Goal: Task Accomplishment & Management: Use online tool/utility

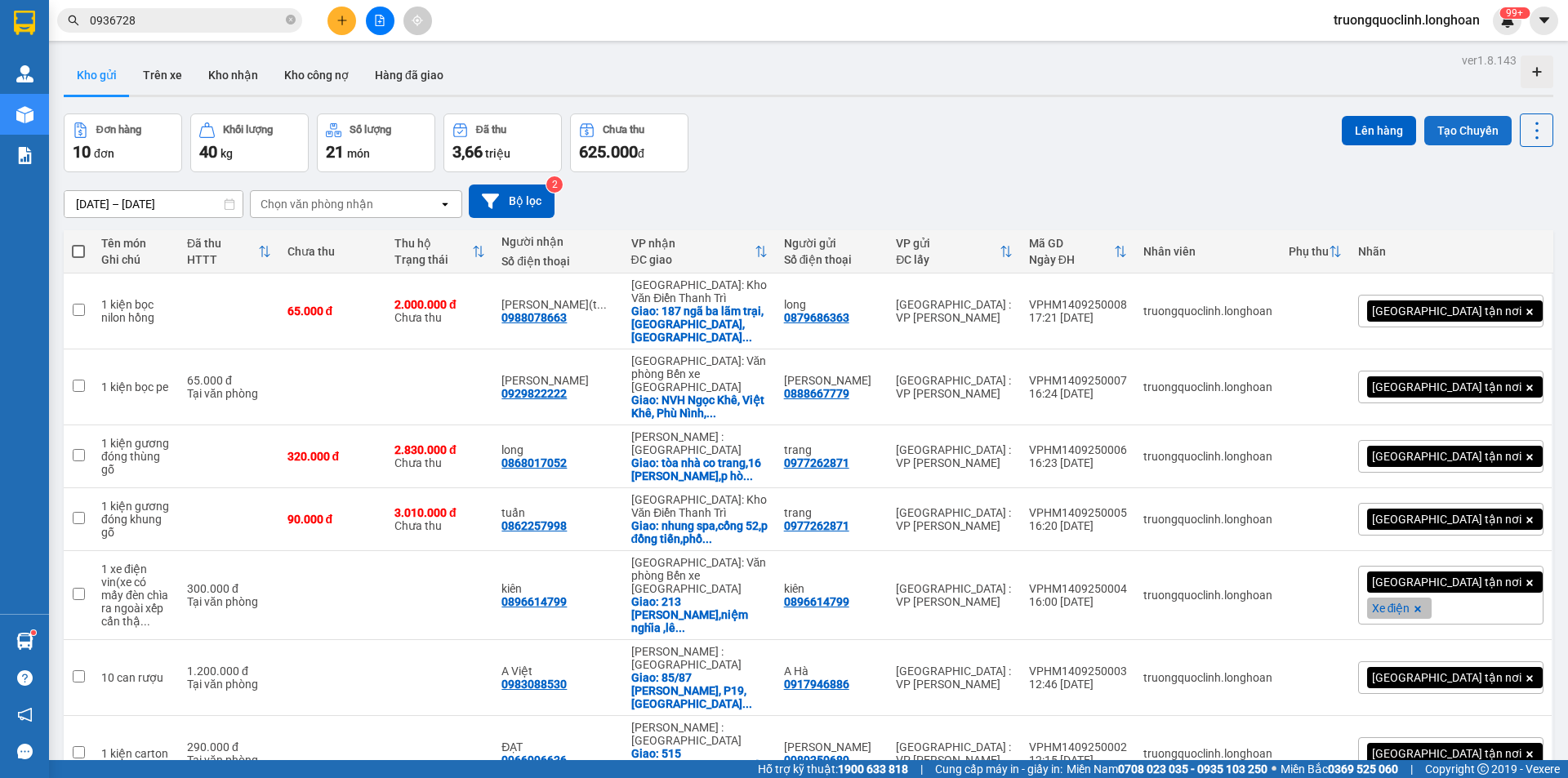
click at [1449, 122] on button "Tạo Chuyến" at bounding box center [1467, 130] width 87 height 29
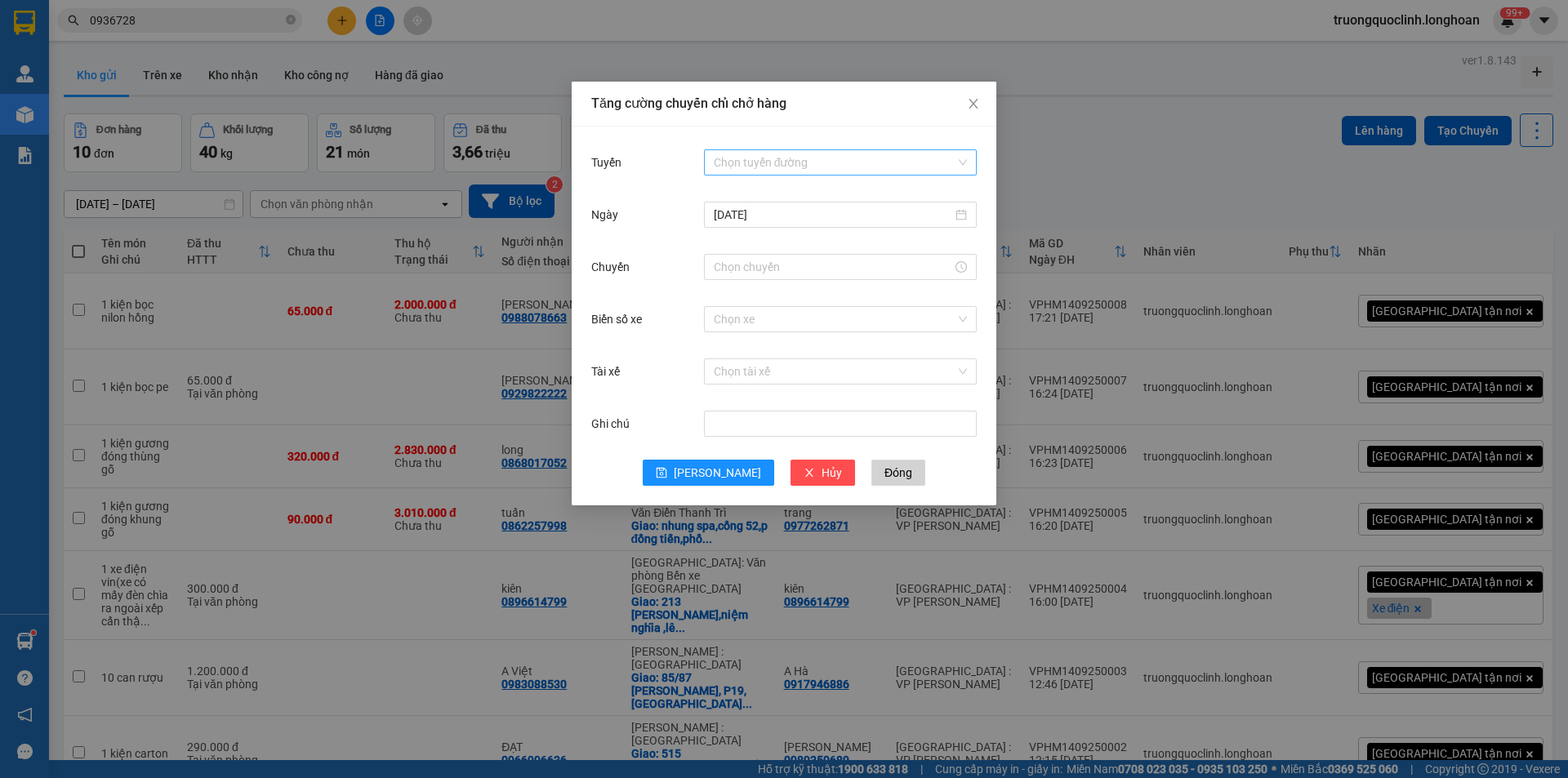
click at [816, 164] on input "Tuyến" at bounding box center [834, 163] width 242 height 25
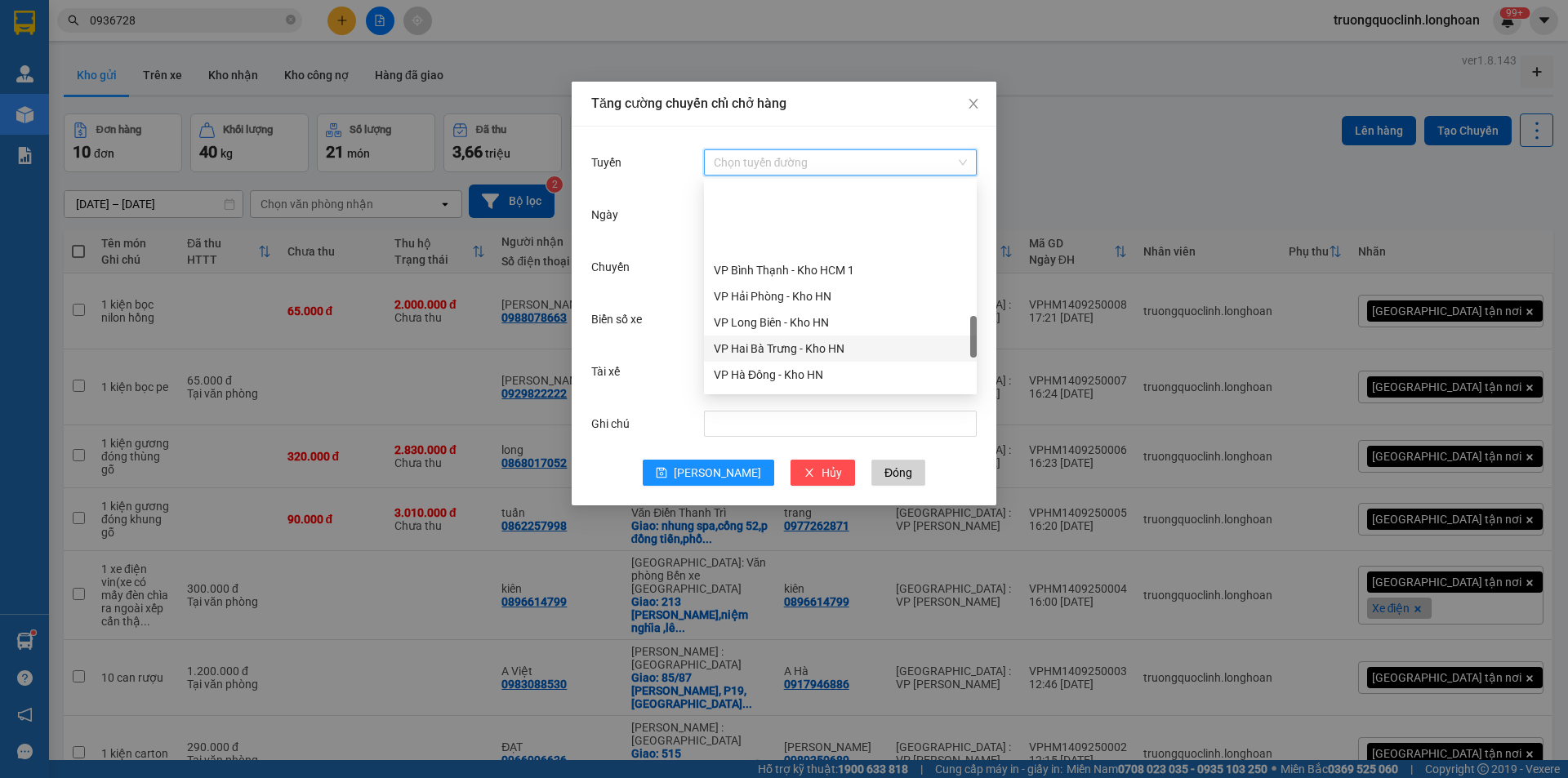
scroll to position [817, 0]
click at [794, 343] on div "VP [PERSON_NAME]" at bounding box center [840, 345] width 253 height 18
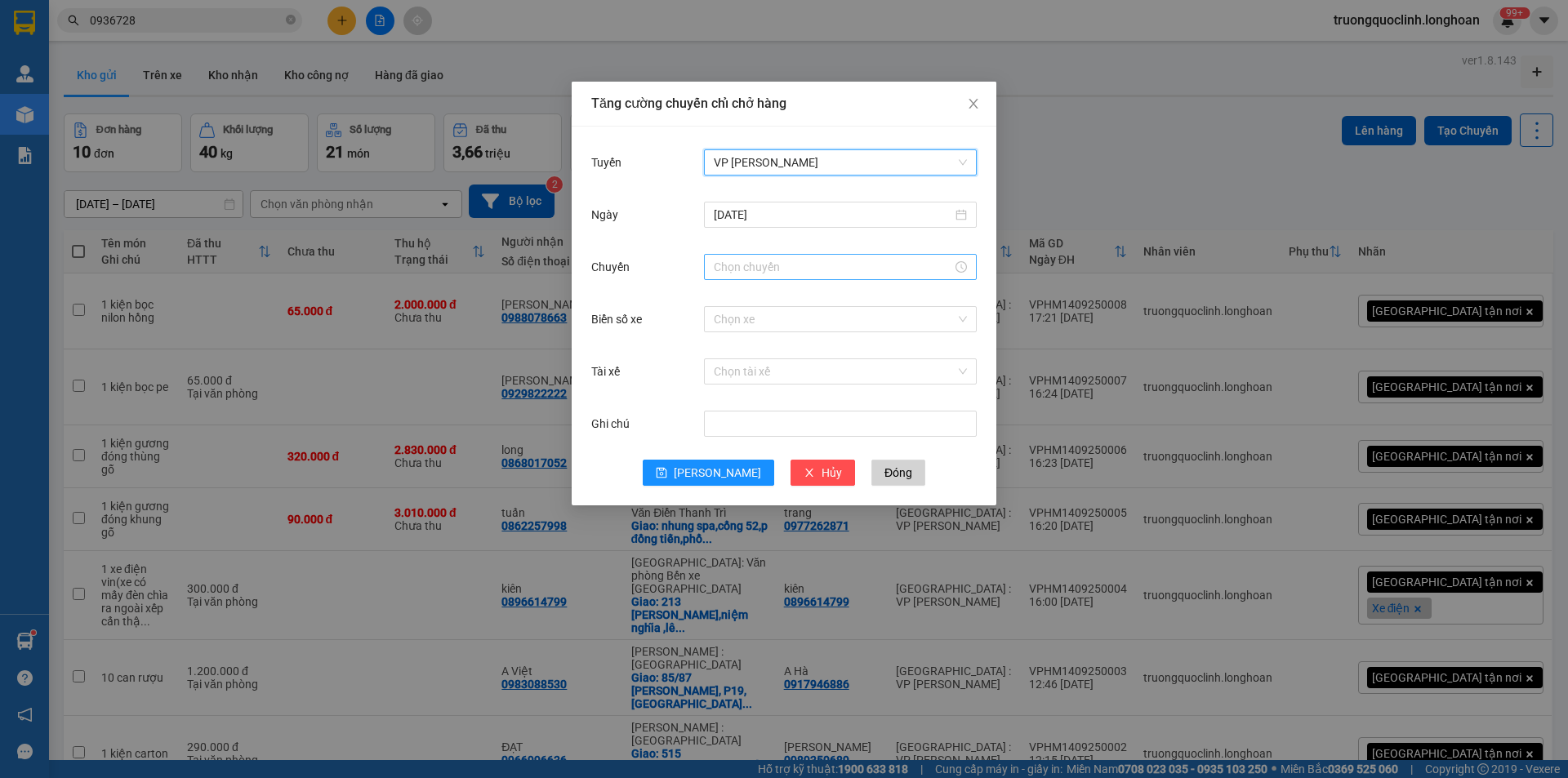
click at [792, 268] on input "Chuyến" at bounding box center [832, 267] width 238 height 18
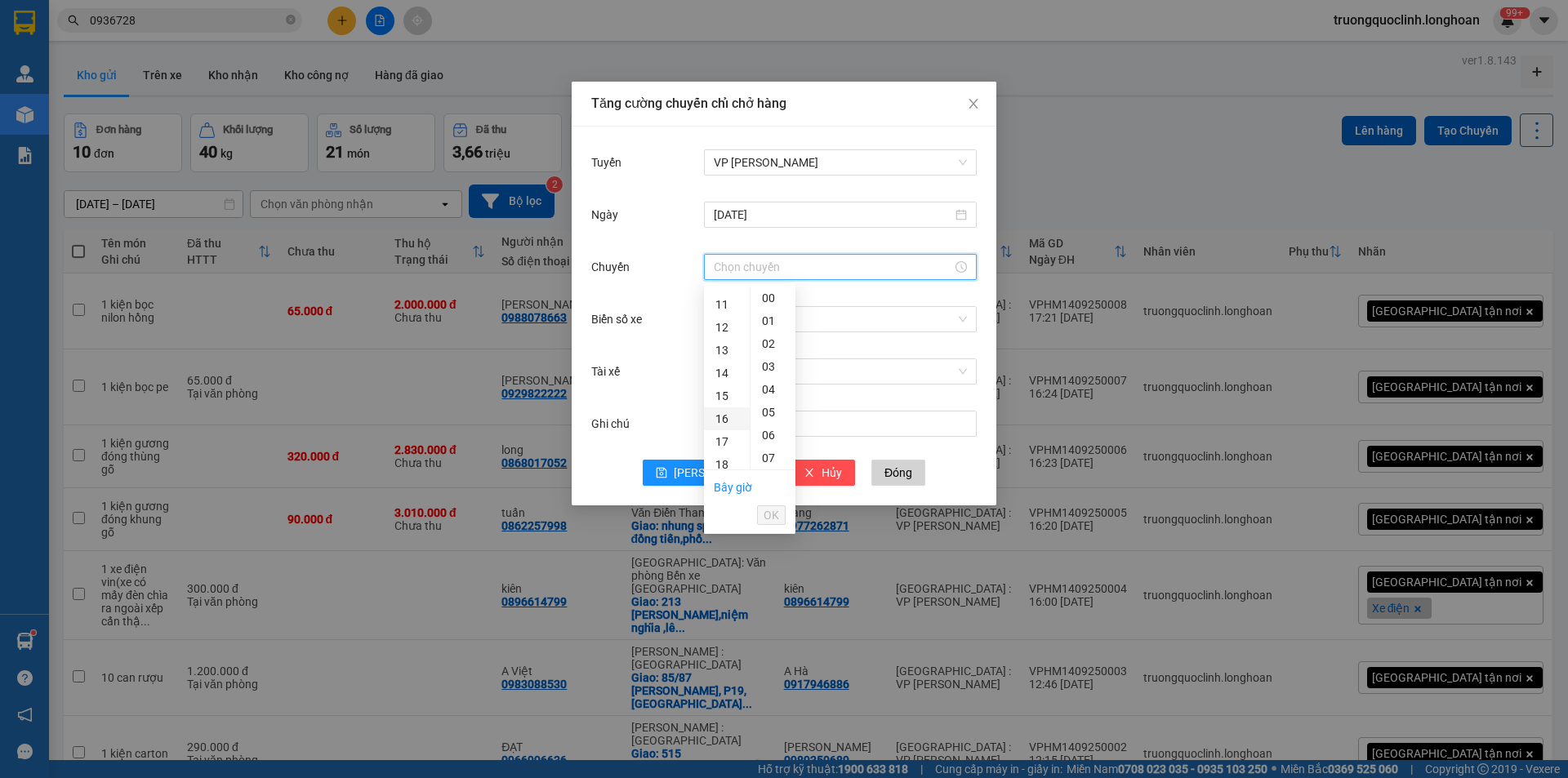
scroll to position [327, 0]
click at [724, 424] on div "20" at bounding box center [727, 429] width 46 height 23
type input "20:00"
click at [774, 509] on span "OK" at bounding box center [772, 515] width 16 height 18
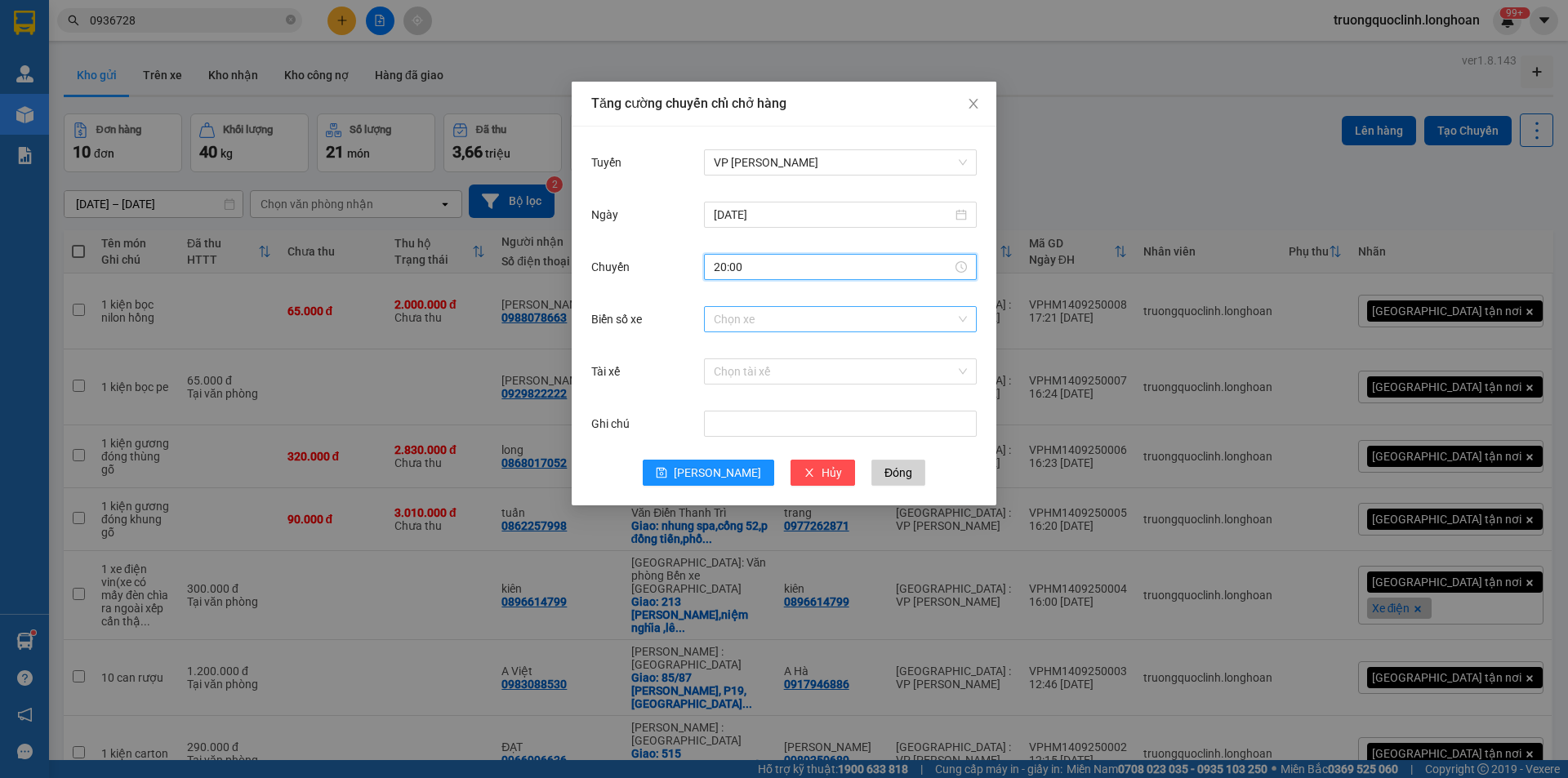
click at [849, 325] on input "Biển số xe" at bounding box center [834, 319] width 242 height 25
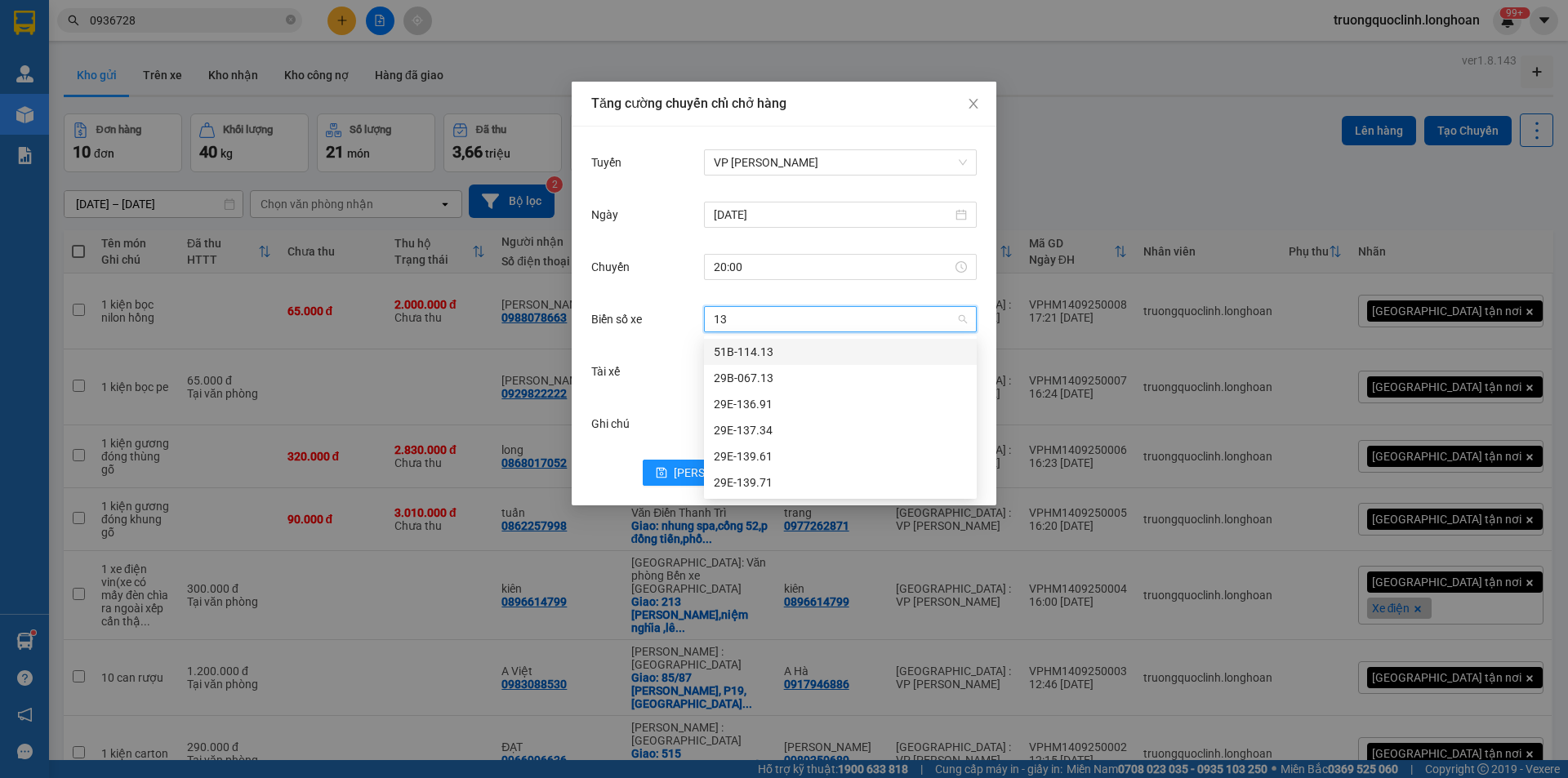
type input "139"
click at [777, 358] on div "29E-139.61" at bounding box center [840, 352] width 253 height 18
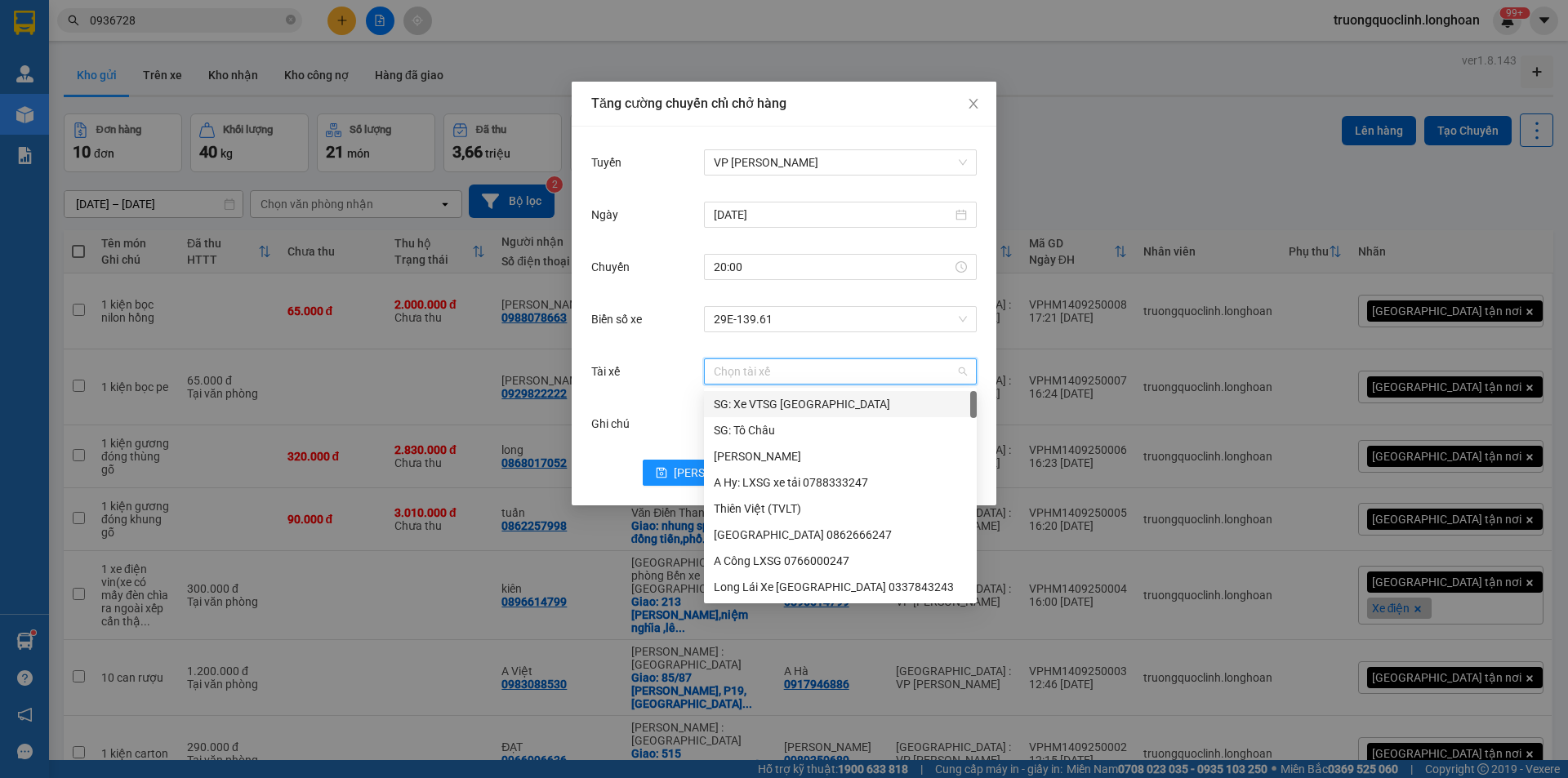
click at [761, 374] on input "Tài xế" at bounding box center [834, 372] width 242 height 25
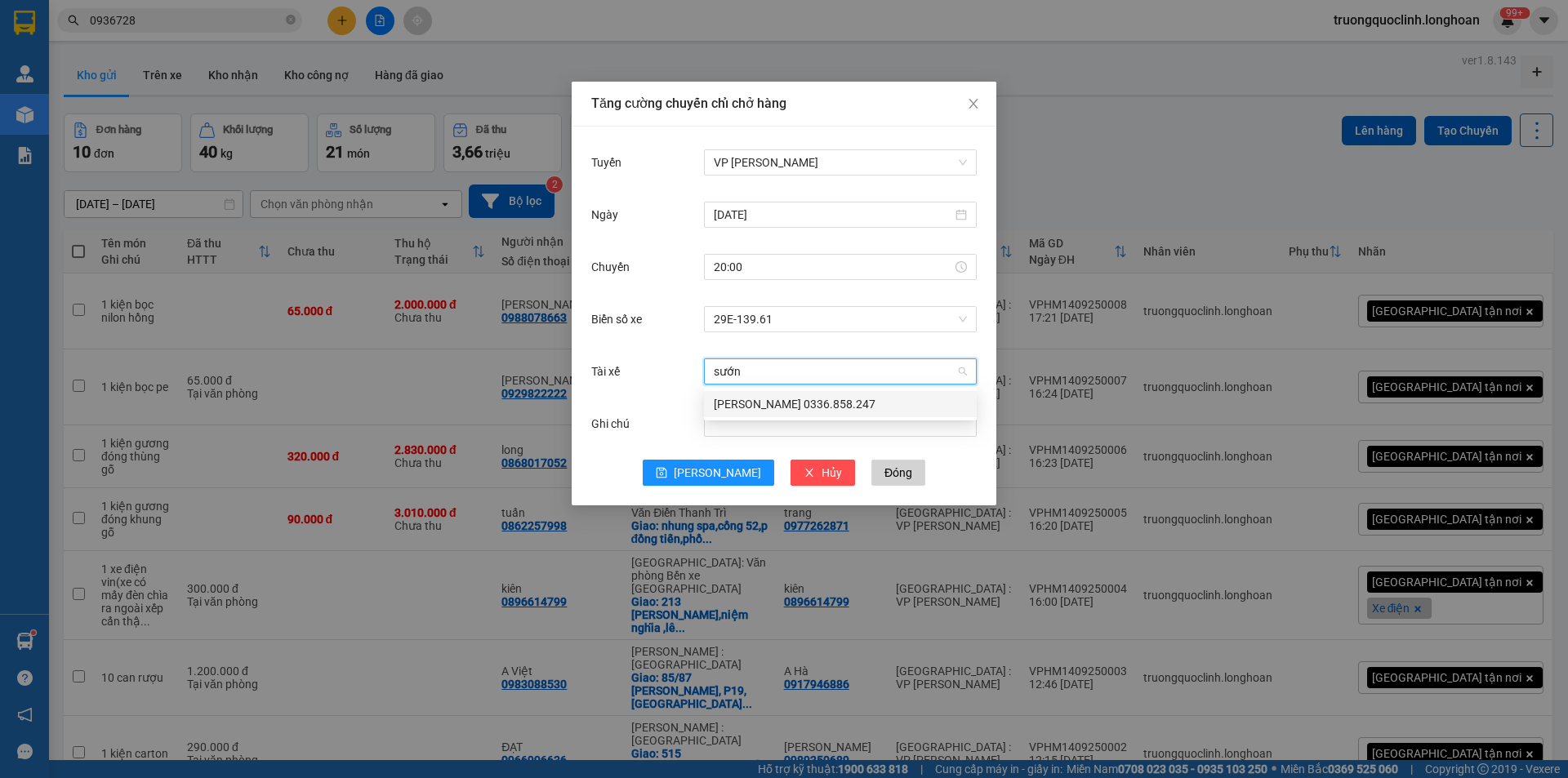
type input "sướng"
click at [786, 410] on div "[PERSON_NAME] 0336.858.247" at bounding box center [840, 404] width 253 height 18
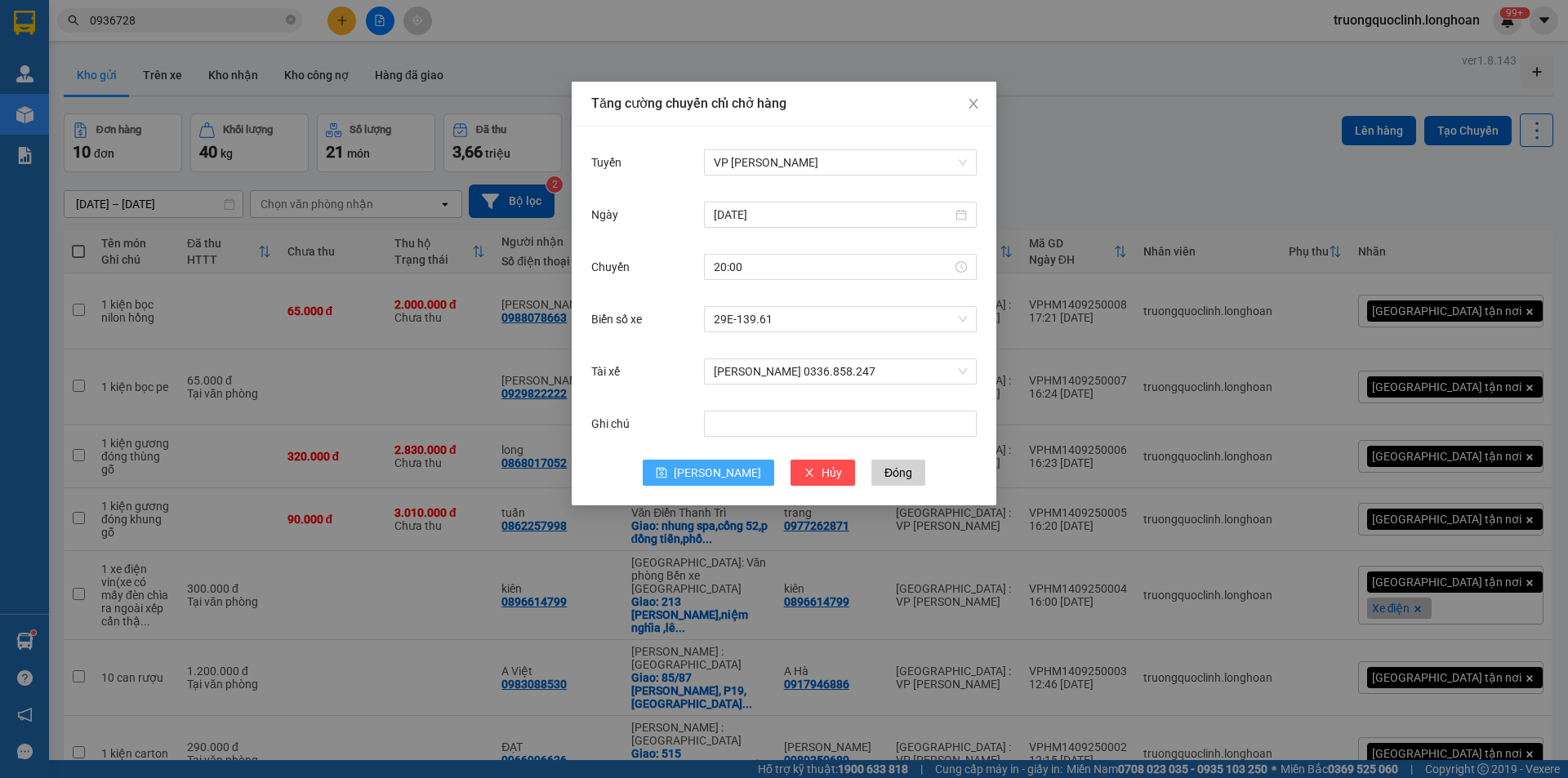
click at [707, 463] on button "[PERSON_NAME]" at bounding box center [708, 473] width 132 height 26
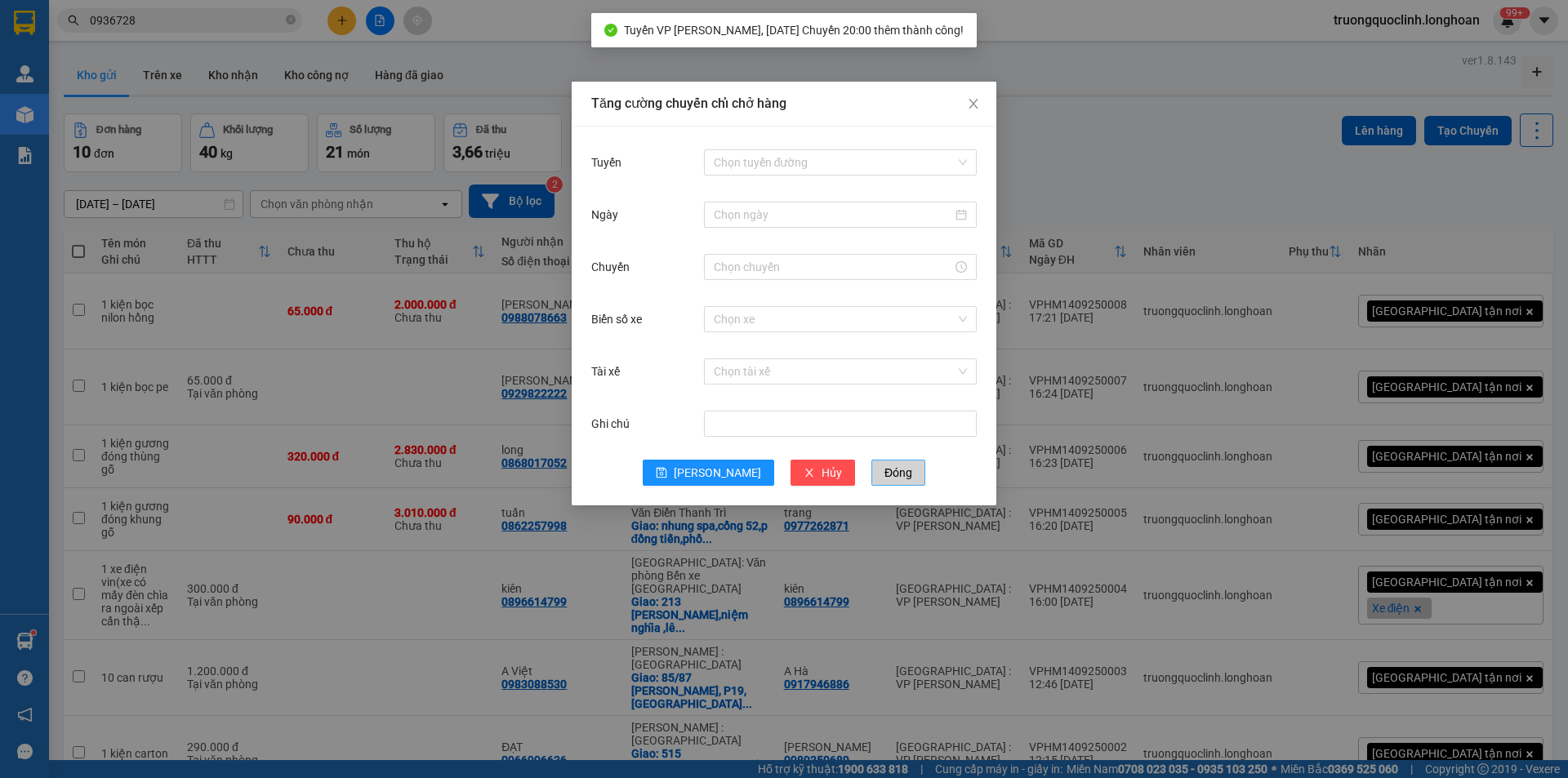
click at [884, 475] on span "Đóng" at bounding box center [898, 473] width 28 height 18
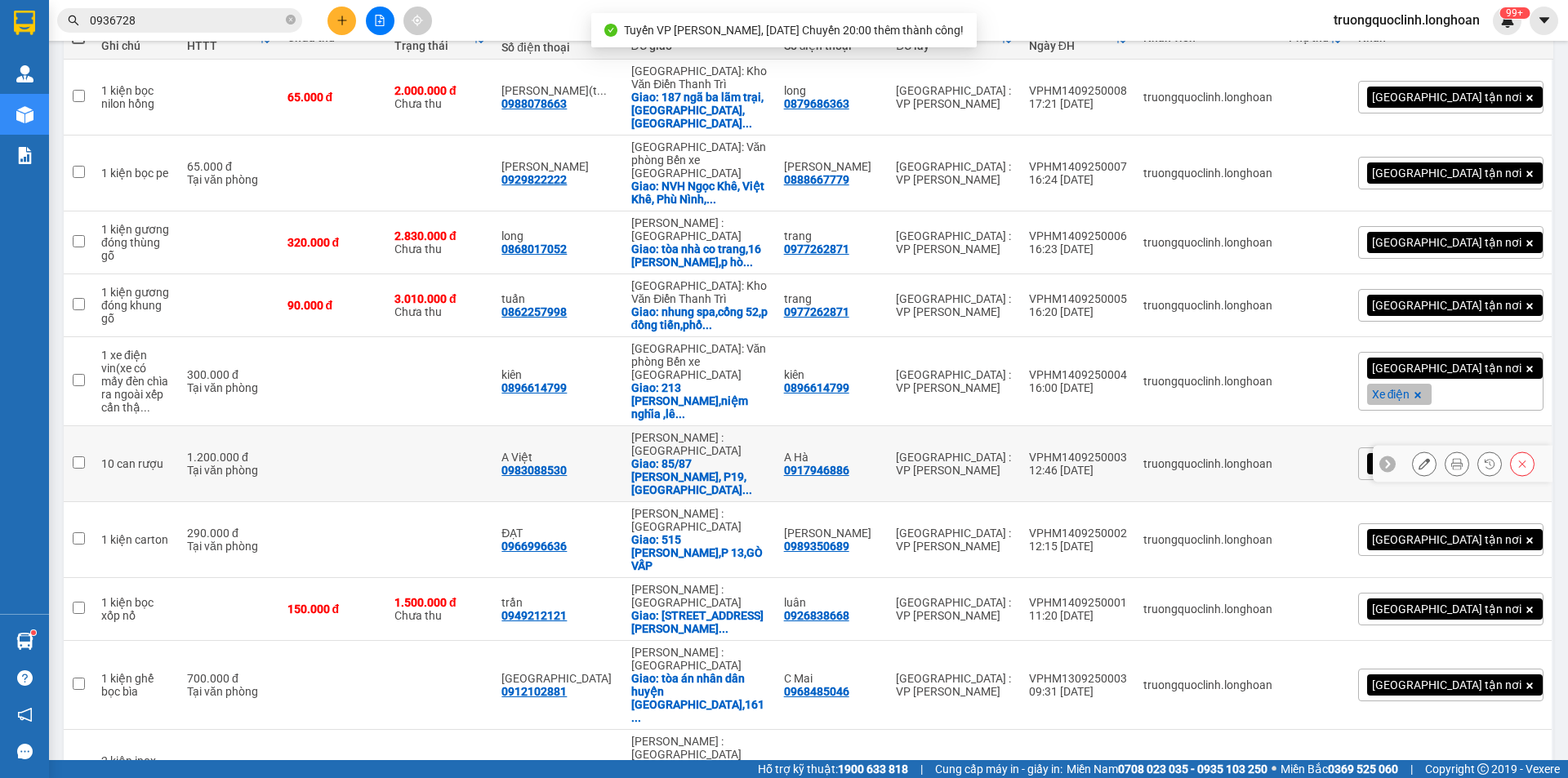
scroll to position [0, 0]
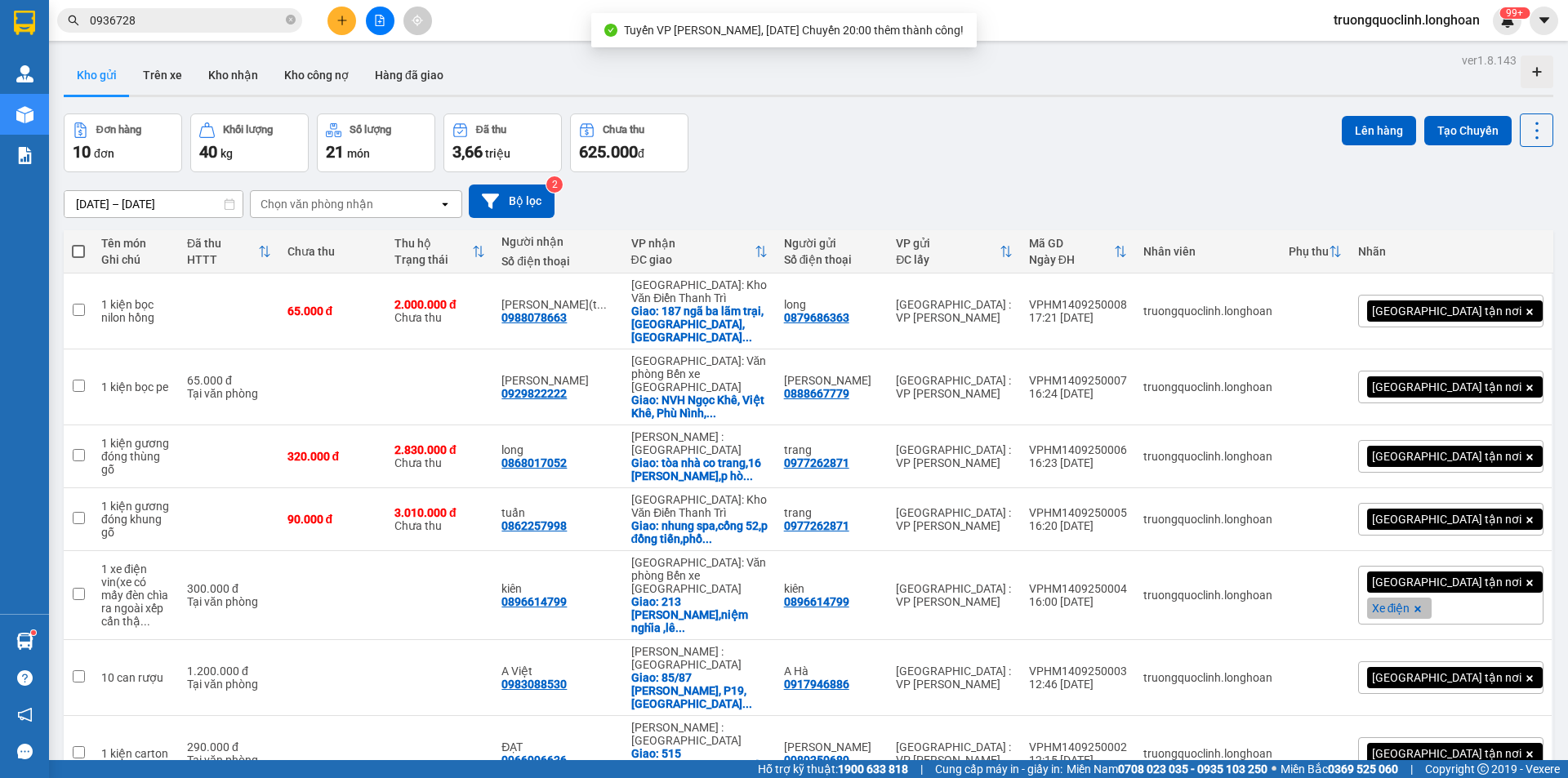
click at [76, 256] on span at bounding box center [78, 251] width 13 height 13
click at [78, 244] on input "checkbox" at bounding box center [78, 244] width 0 height 0
checkbox input "true"
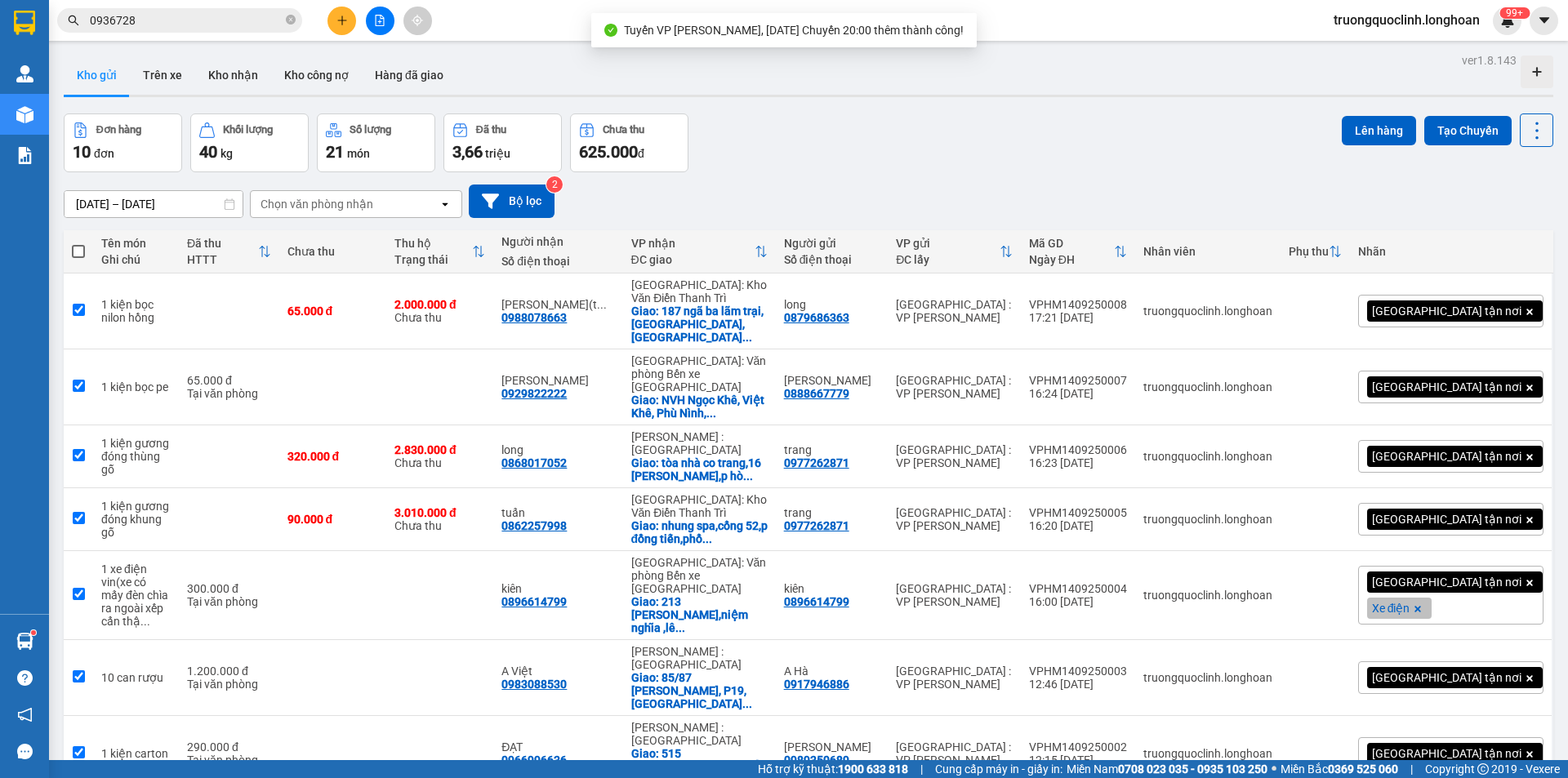
checkbox input "true"
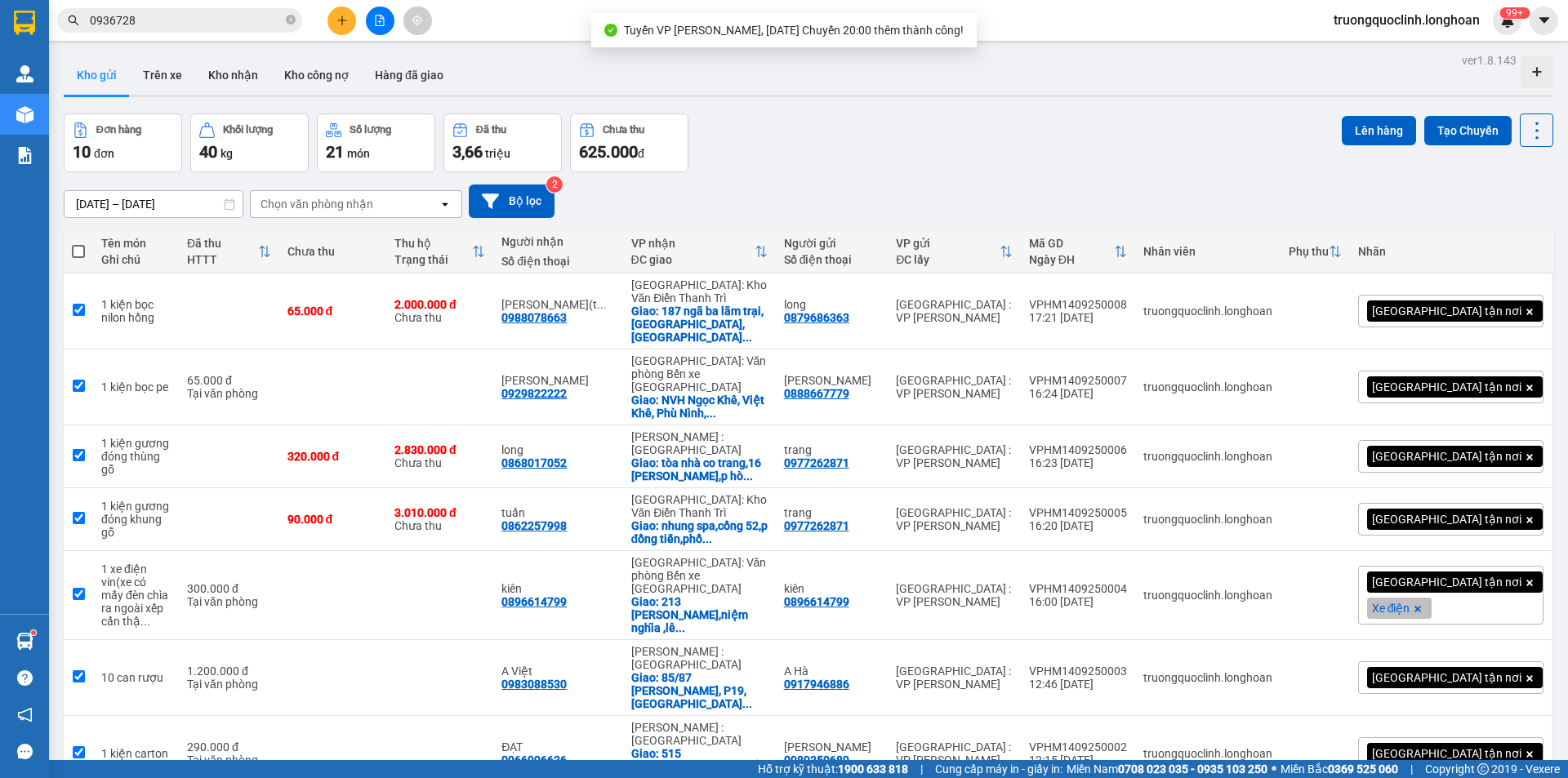
checkbox input "true"
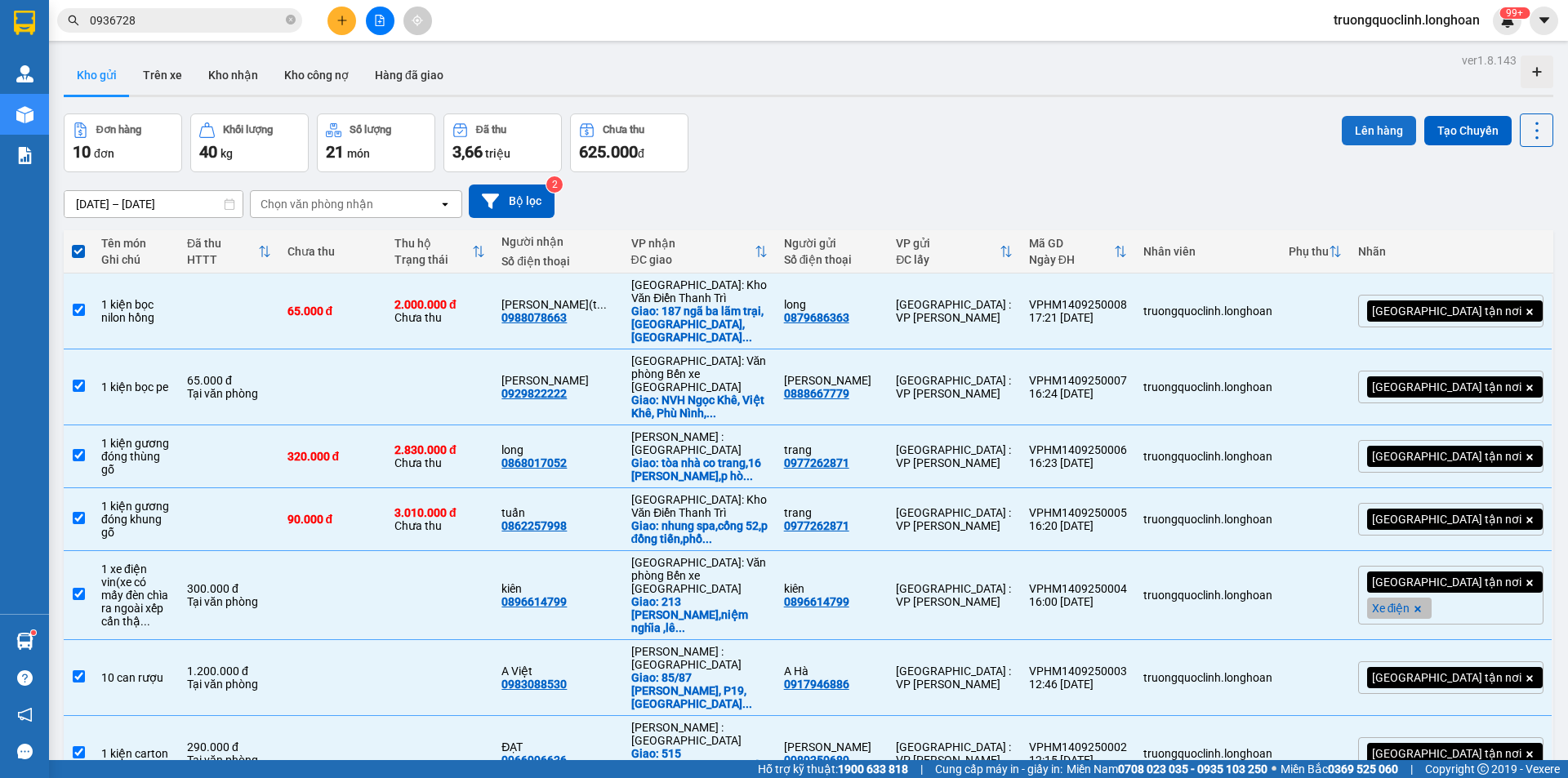
click at [1351, 133] on button "Lên hàng" at bounding box center [1378, 130] width 75 height 29
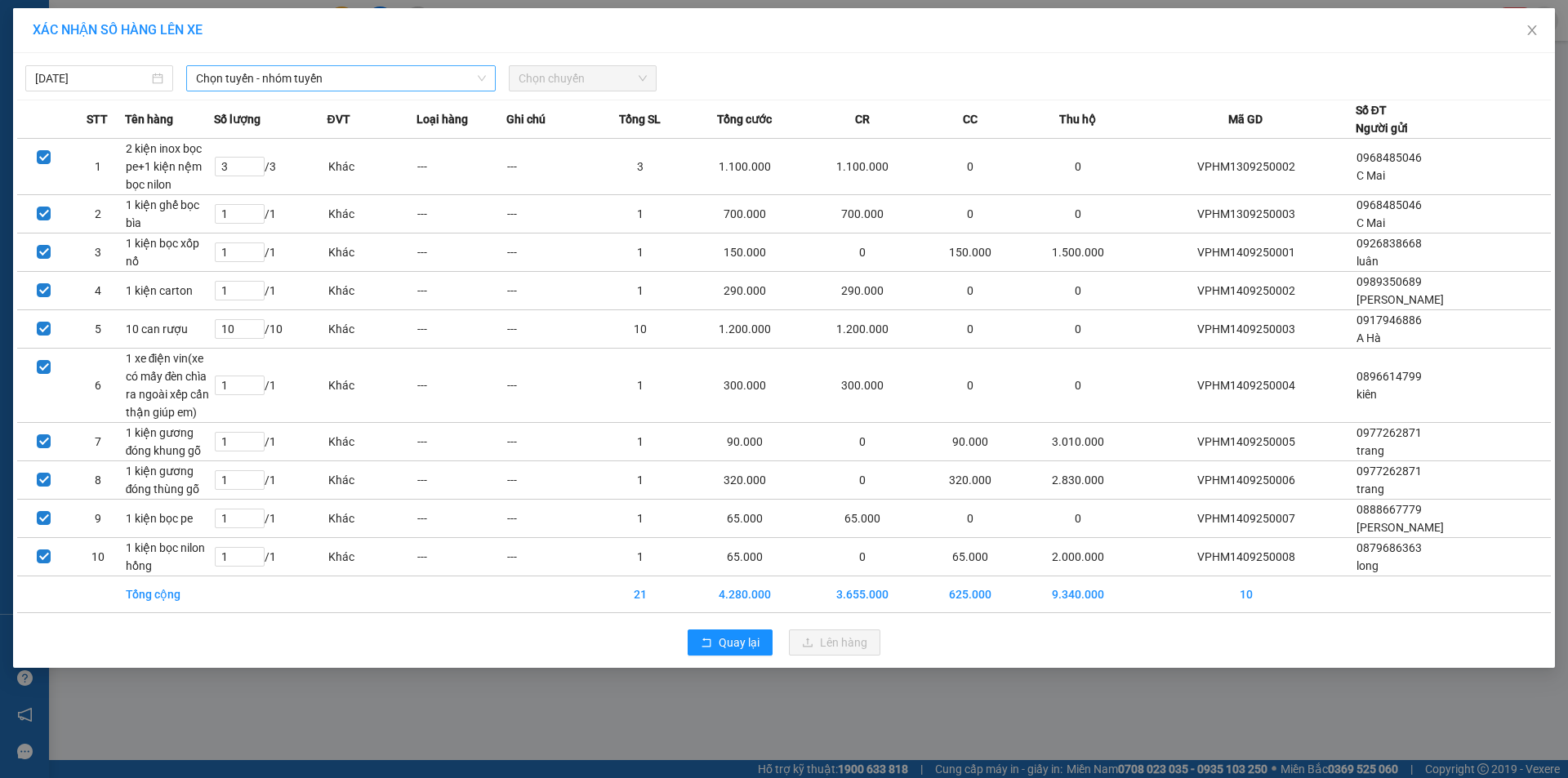
click at [338, 81] on span "Chọn tuyến - nhóm tuyến" at bounding box center [341, 78] width 290 height 25
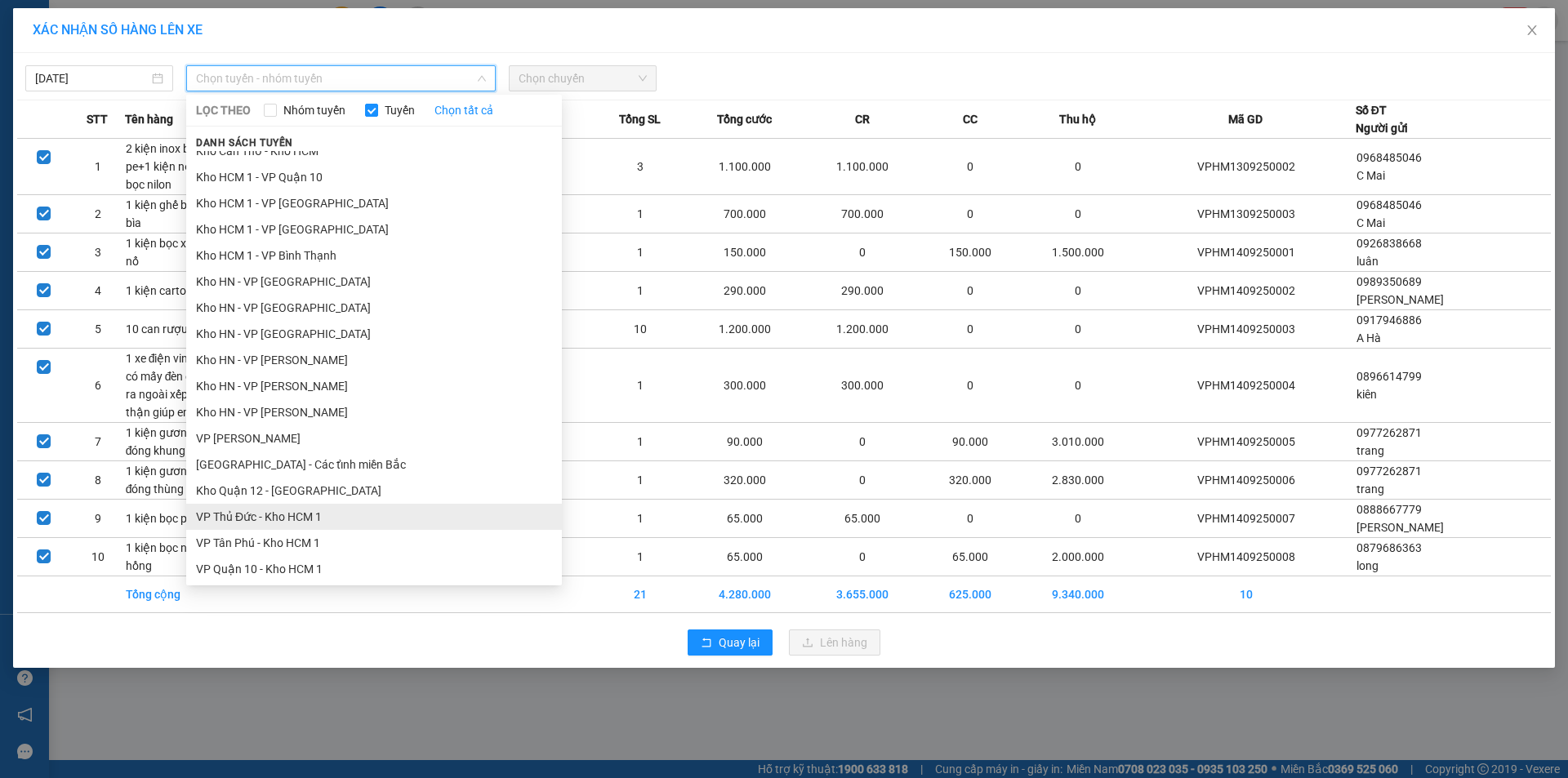
scroll to position [571, 0]
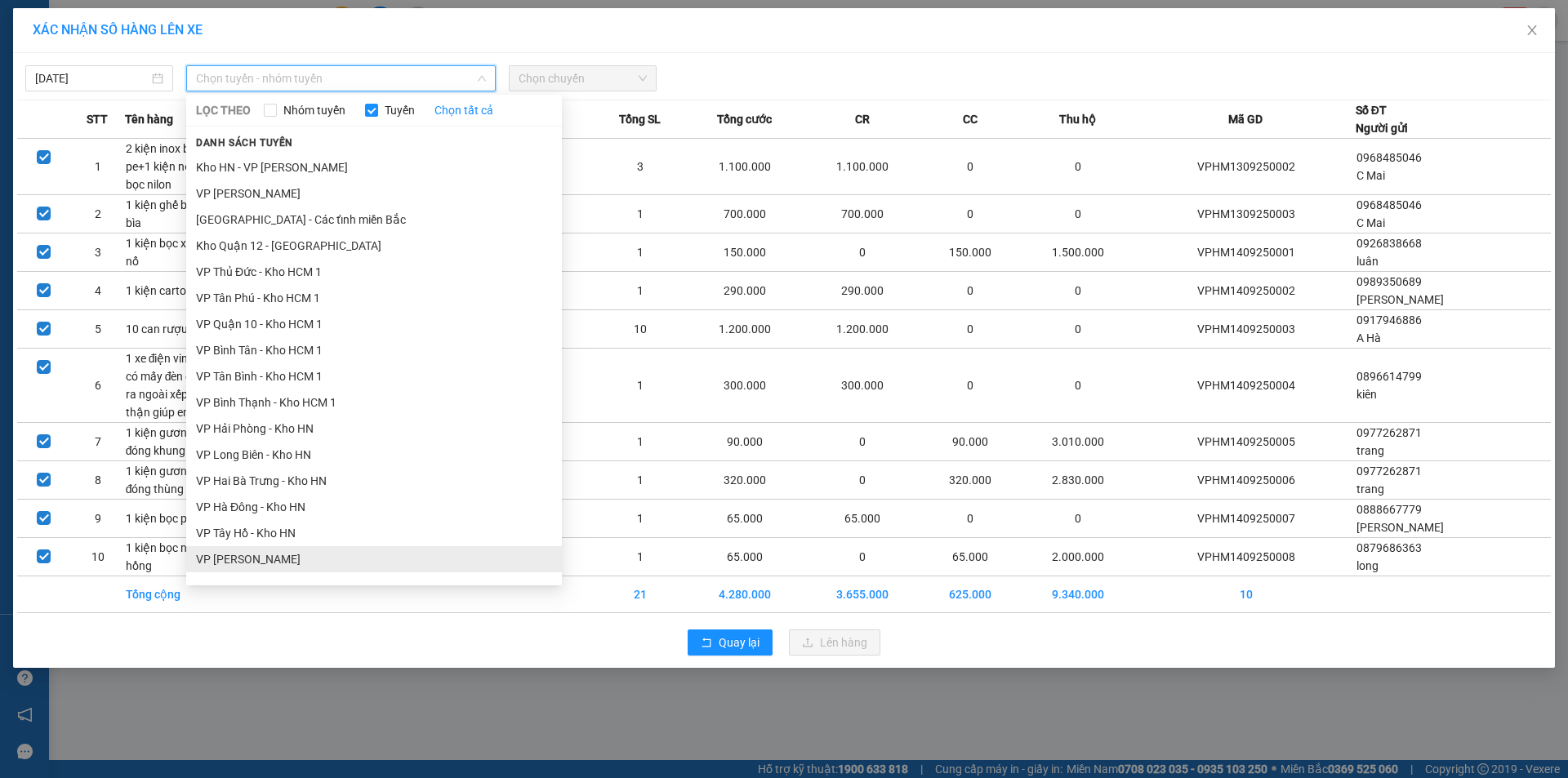
click at [256, 558] on li "VP [PERSON_NAME]" at bounding box center [374, 559] width 375 height 26
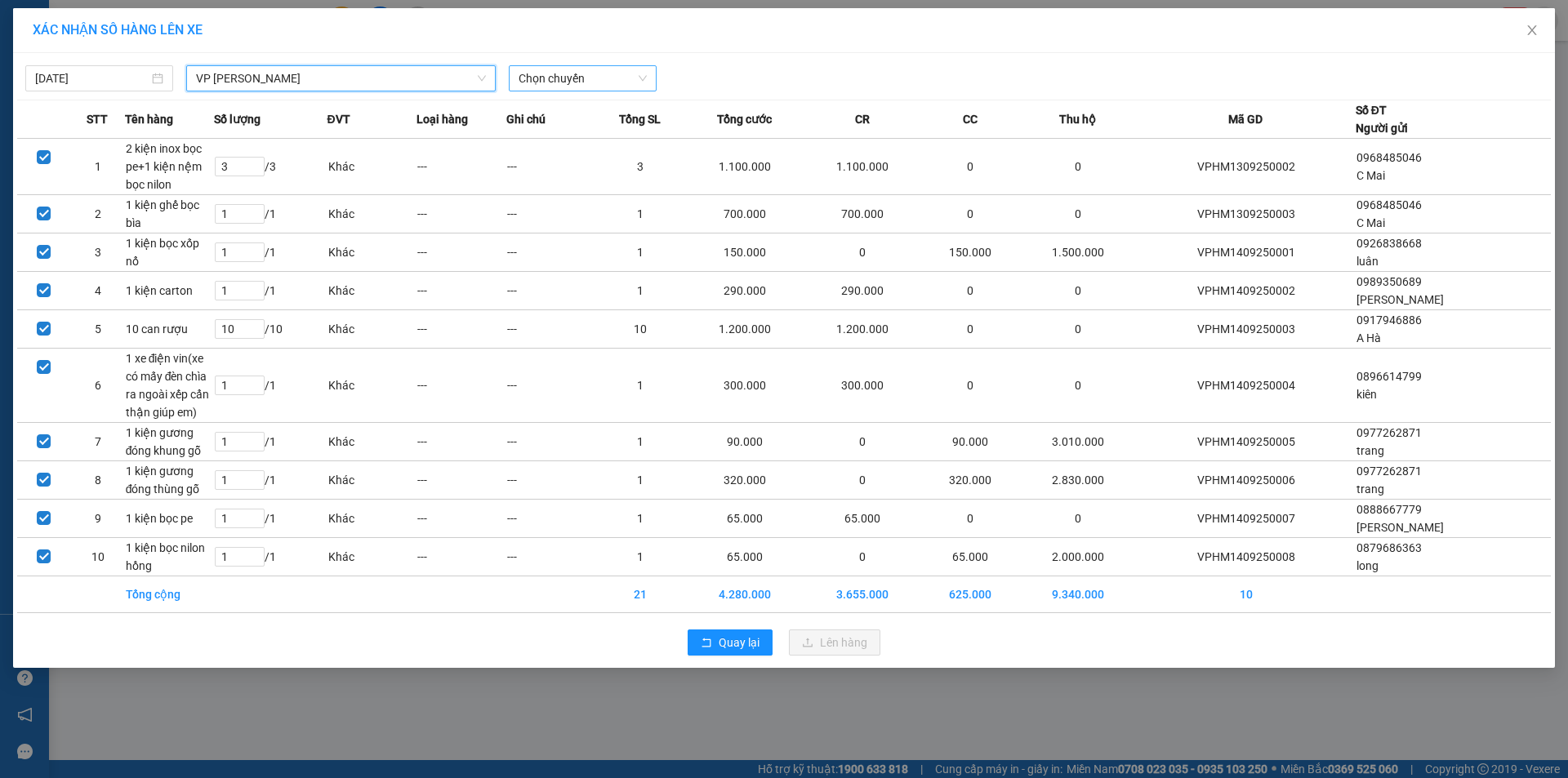
click at [589, 83] on span "Chọn chuyến" at bounding box center [583, 78] width 128 height 25
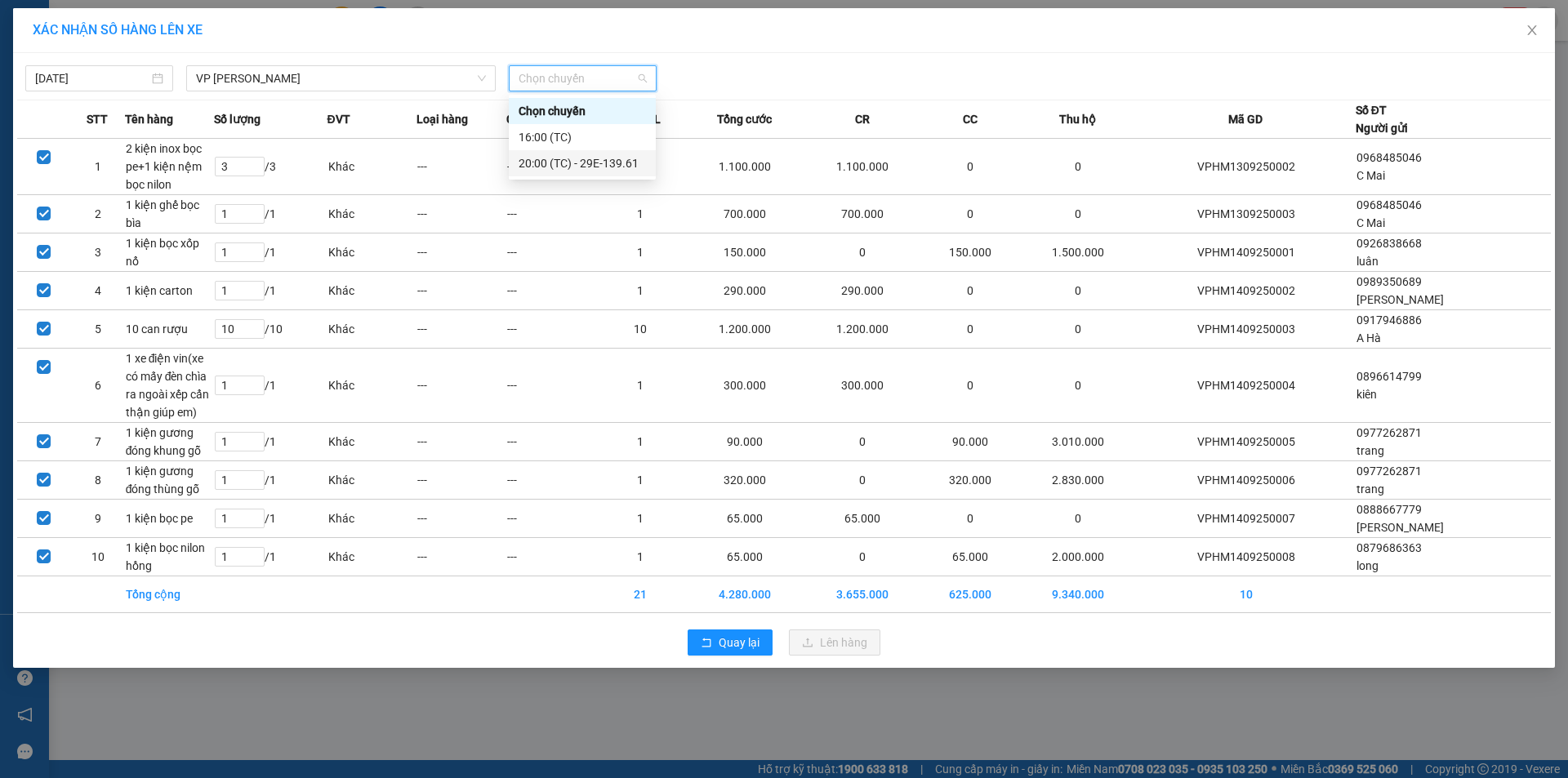
click at [578, 155] on div "20:00 (TC) - 29E-139.61" at bounding box center [582, 164] width 127 height 18
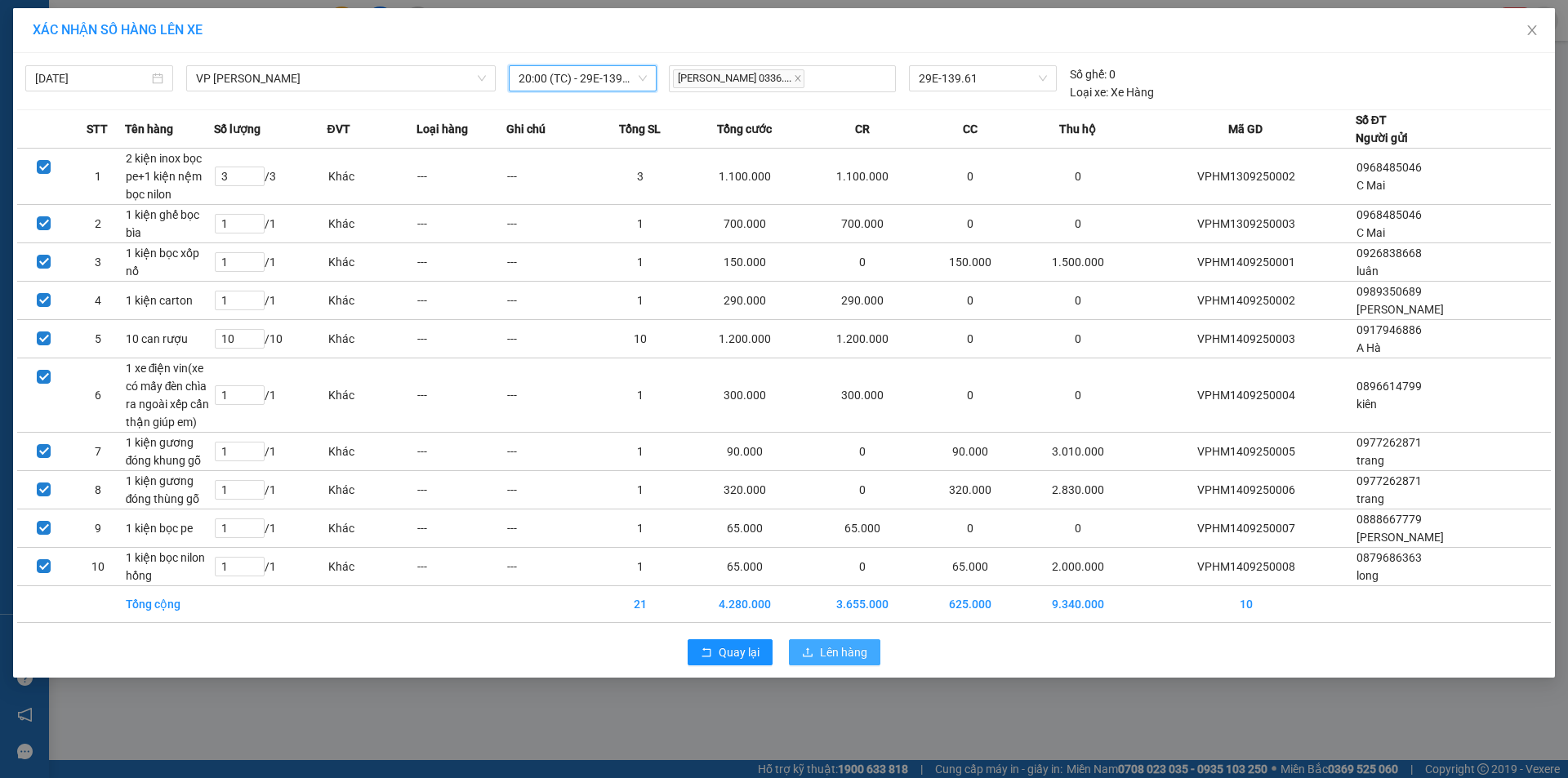
click at [846, 646] on span "Lên hàng" at bounding box center [844, 652] width 47 height 18
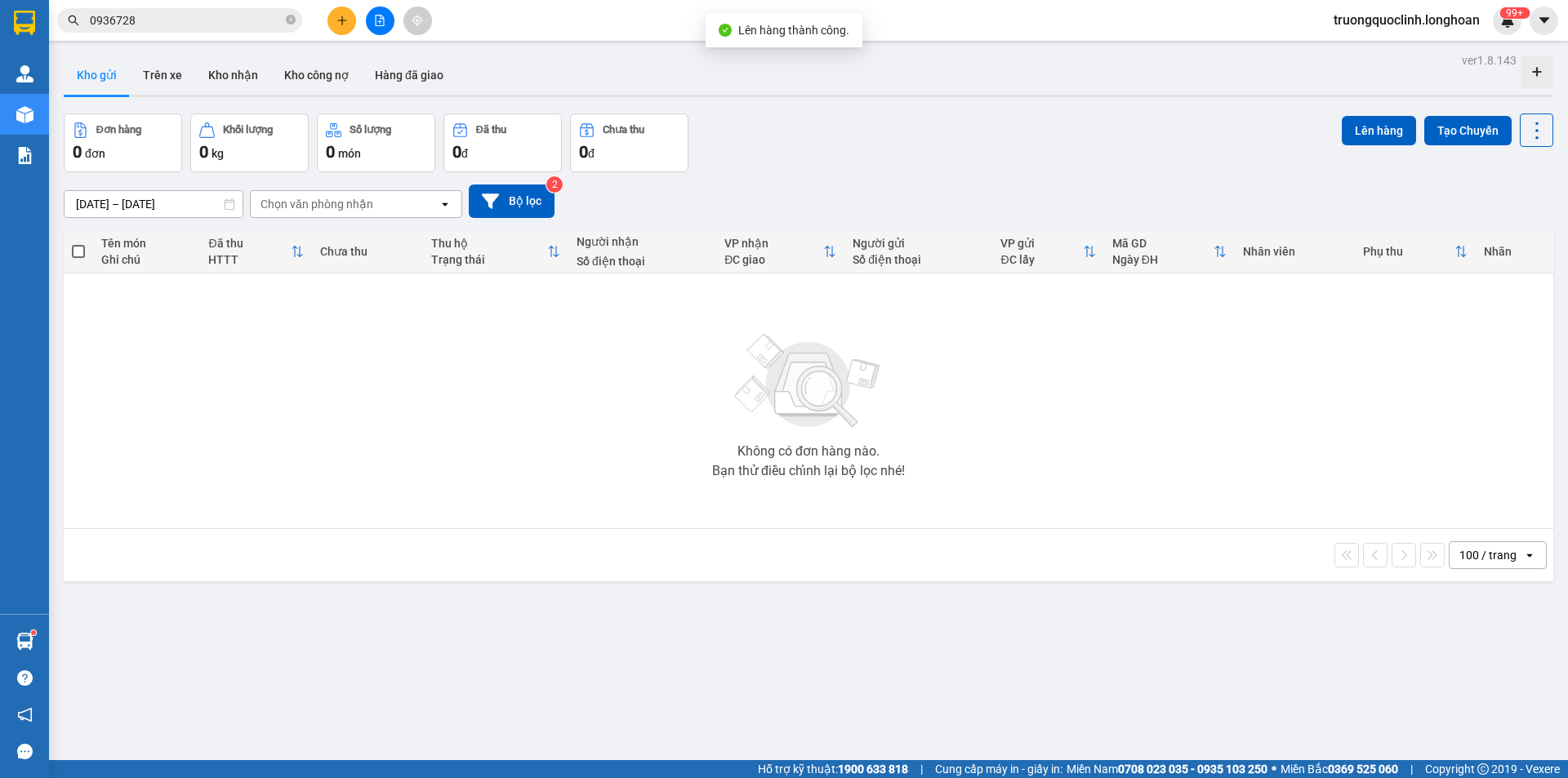
click at [376, 24] on icon "file-add" at bounding box center [379, 20] width 11 height 11
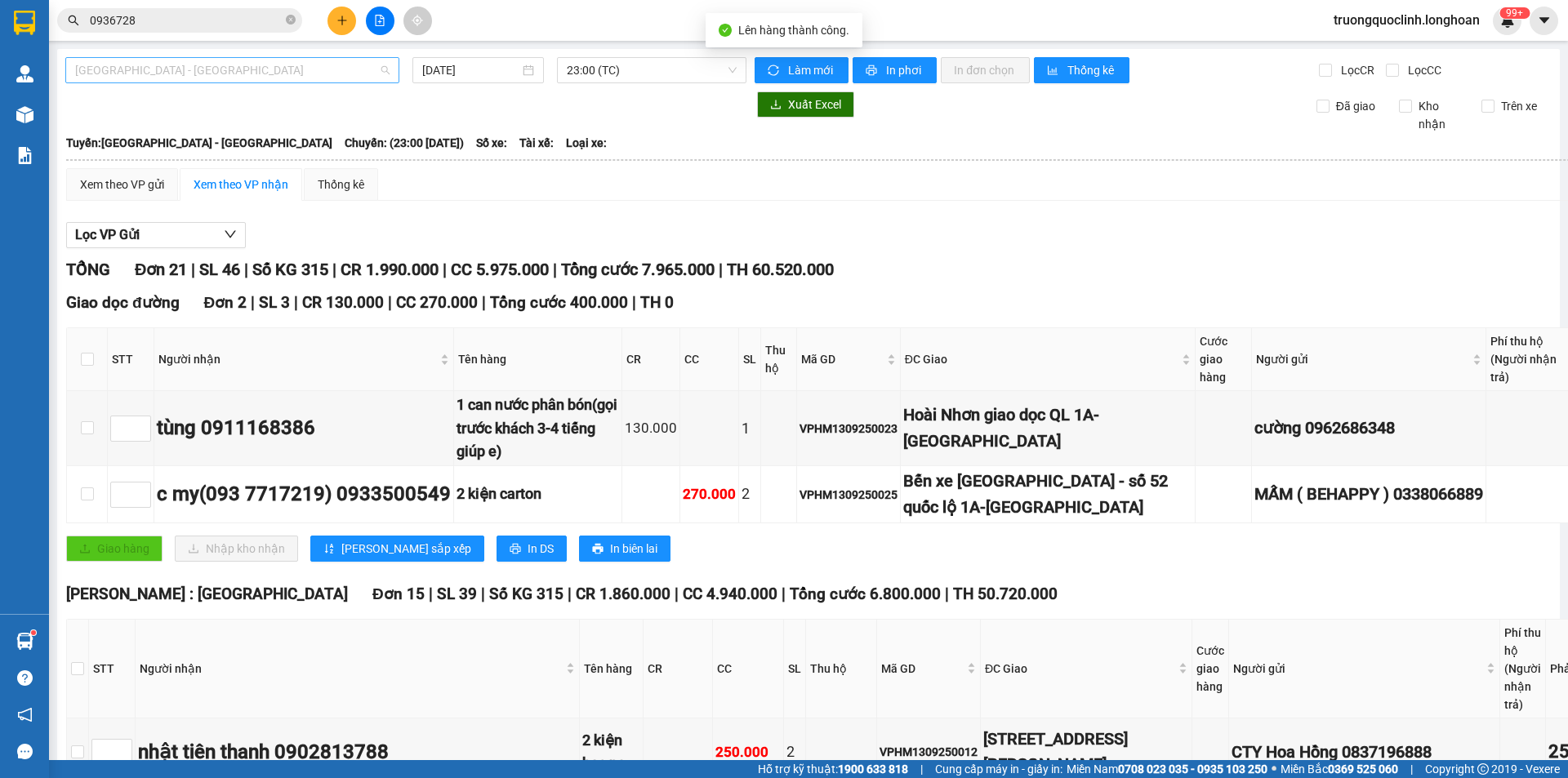
click at [319, 74] on span "[GEOGRAPHIC_DATA] - [GEOGRAPHIC_DATA]" at bounding box center [232, 70] width 315 height 25
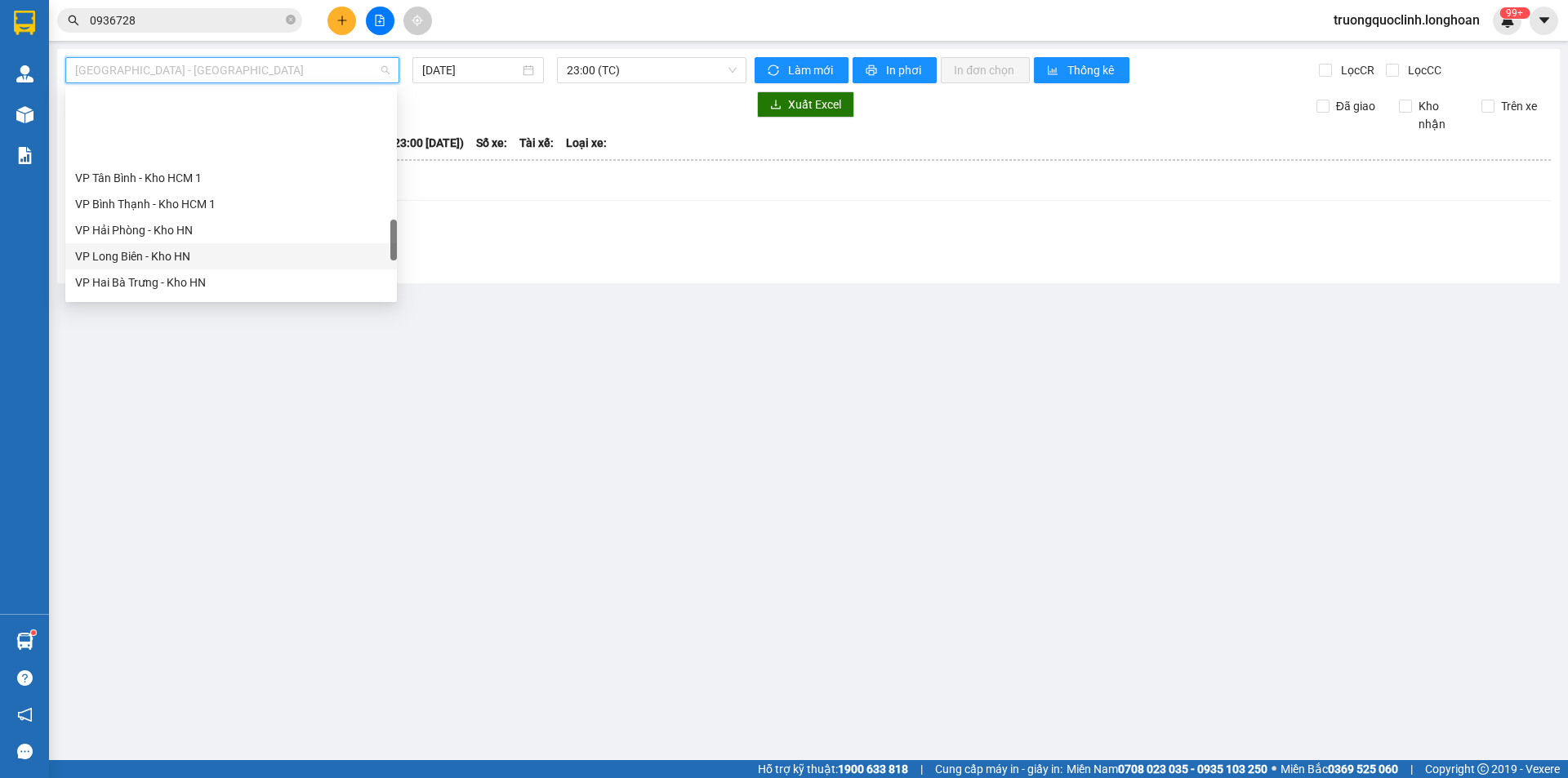
scroll to position [817, 0]
click at [156, 270] on div "VP [PERSON_NAME]" at bounding box center [230, 280] width 331 height 26
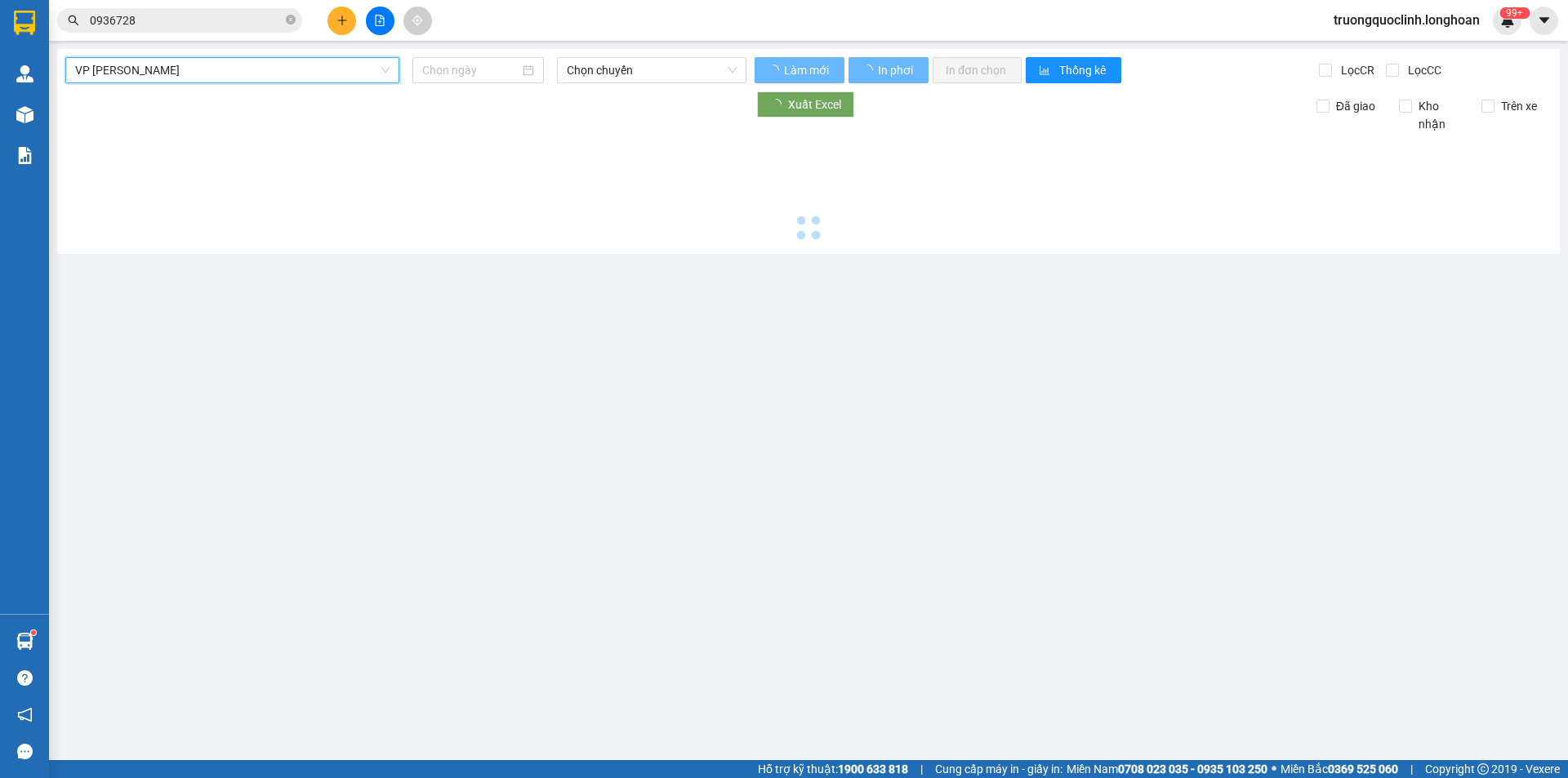
type input "[DATE]"
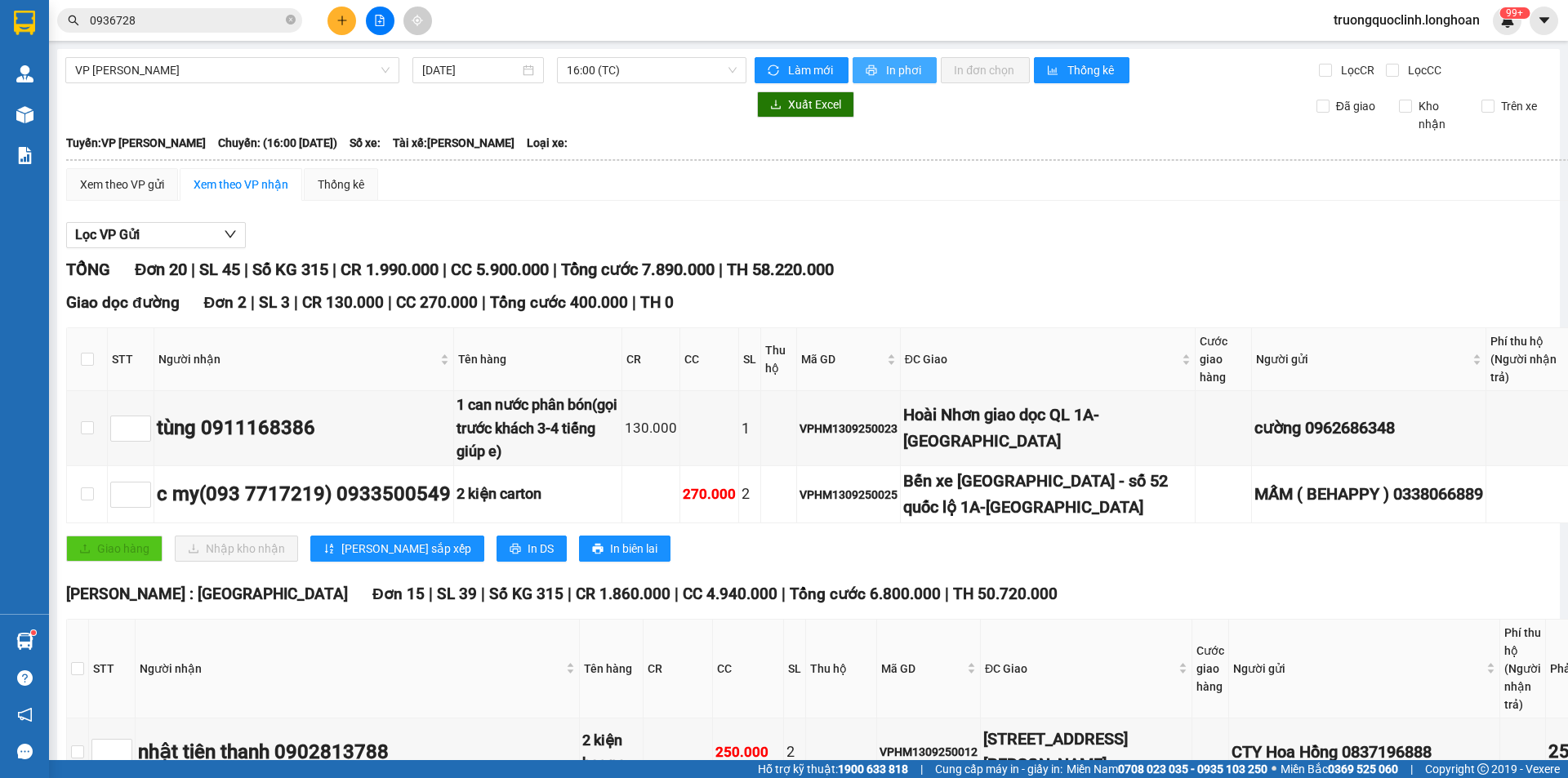
click at [899, 73] on span "In phơi" at bounding box center [904, 70] width 38 height 18
click at [615, 66] on span "16:00 (TC)" at bounding box center [651, 70] width 170 height 25
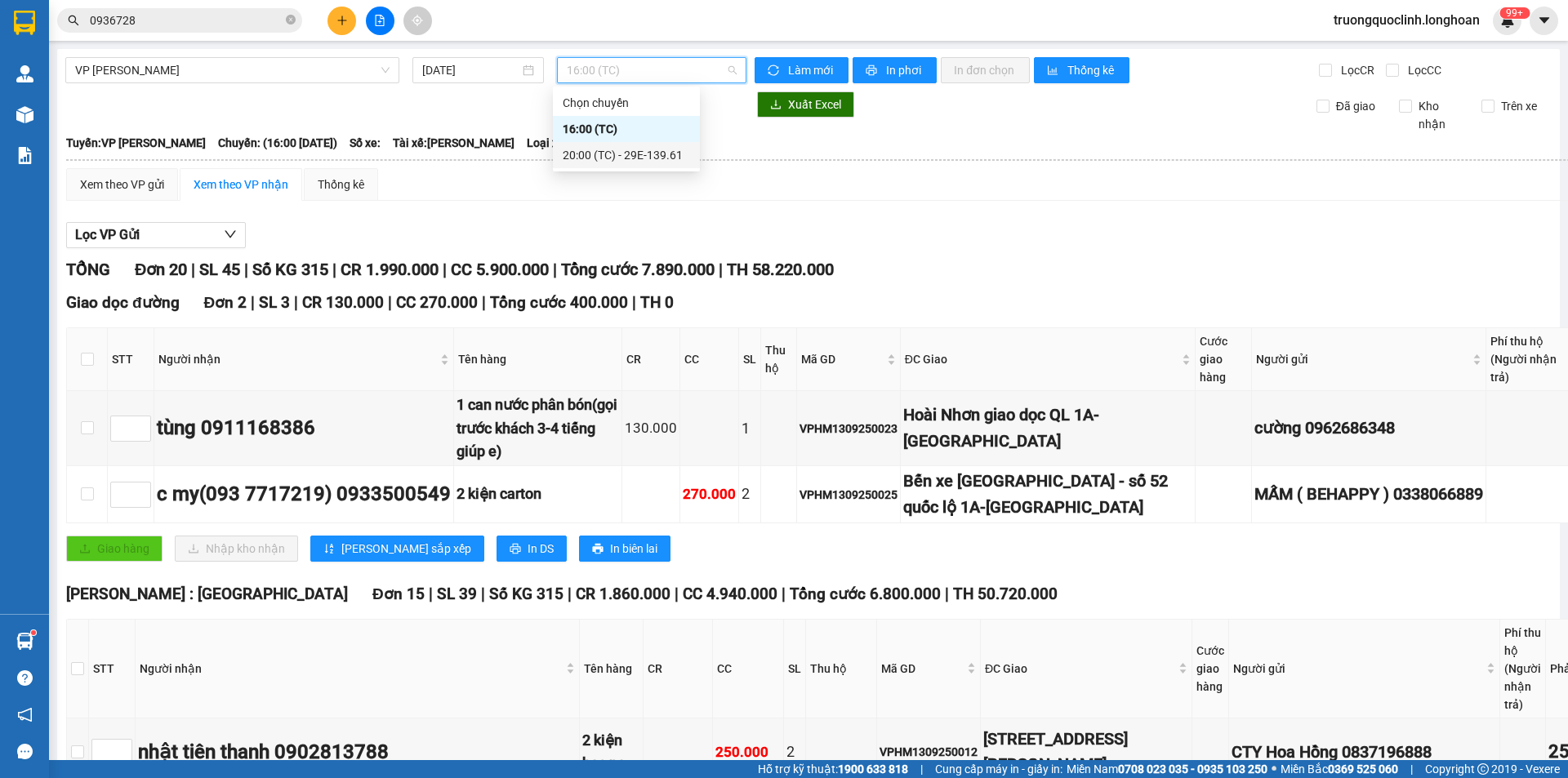
click at [610, 150] on div "20:00 (TC) - 29E-139.61" at bounding box center [626, 155] width 127 height 18
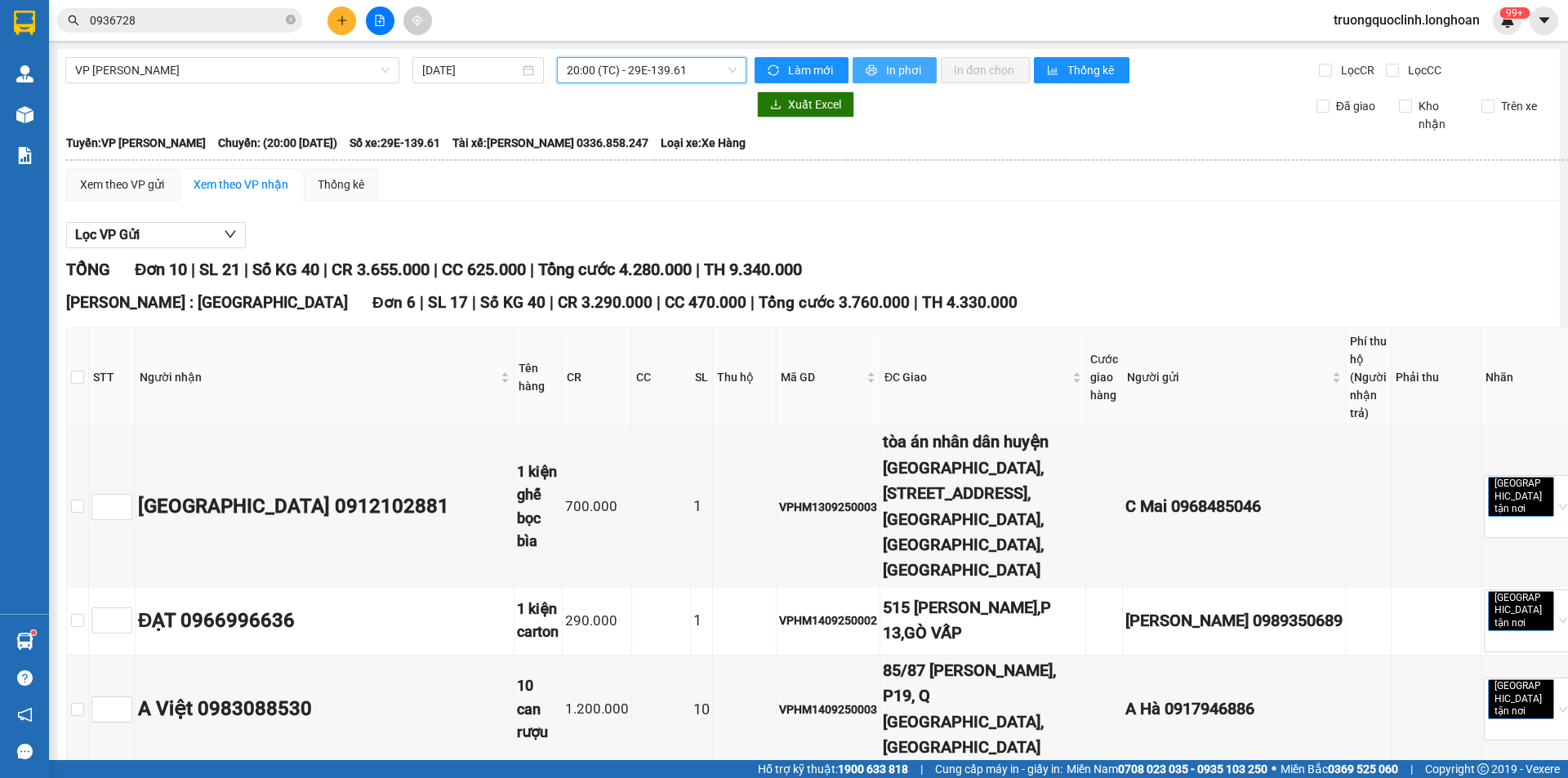
click at [886, 67] on span "In phơi" at bounding box center [904, 70] width 38 height 18
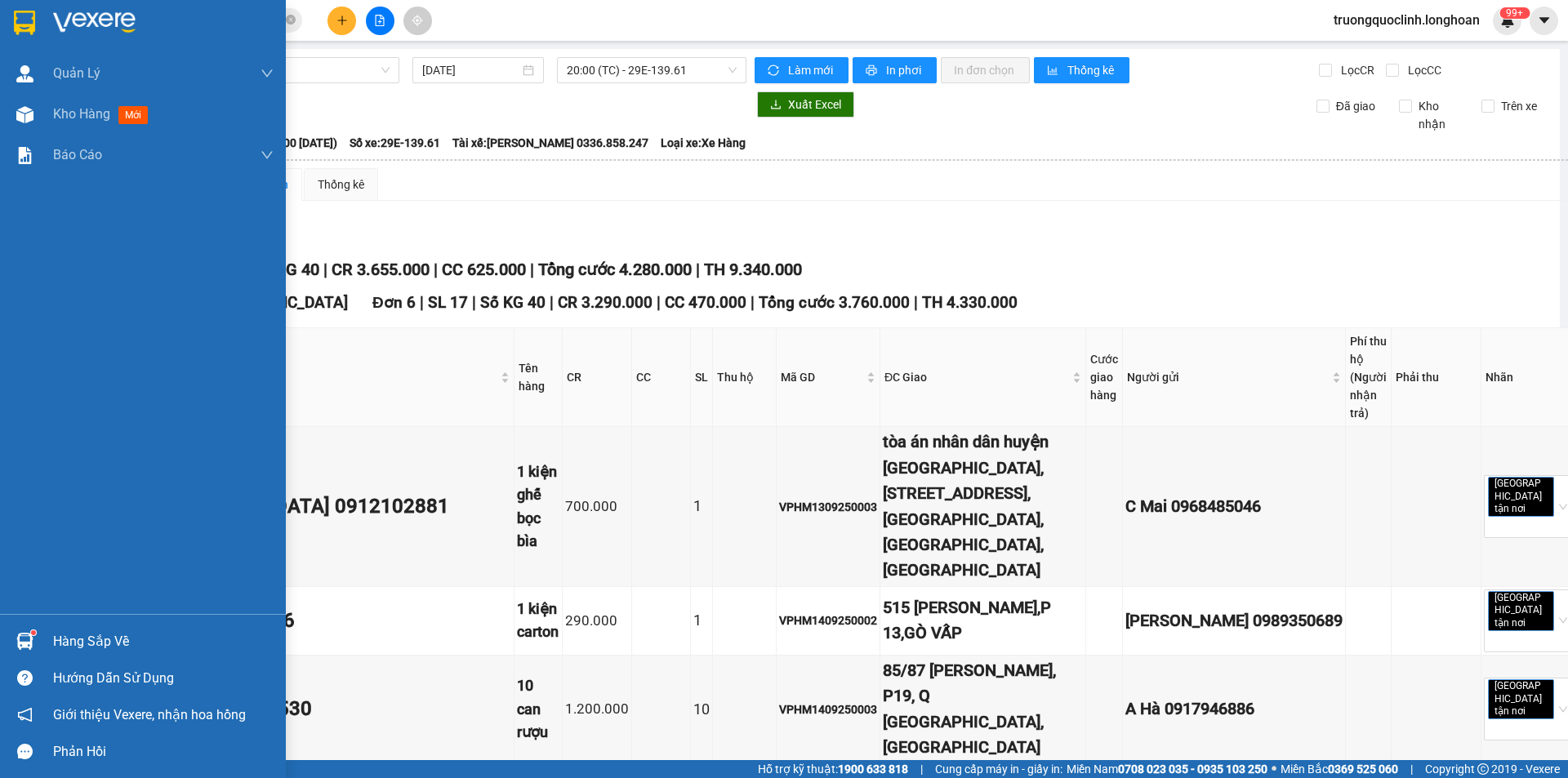
click at [29, 21] on img at bounding box center [25, 23] width 21 height 25
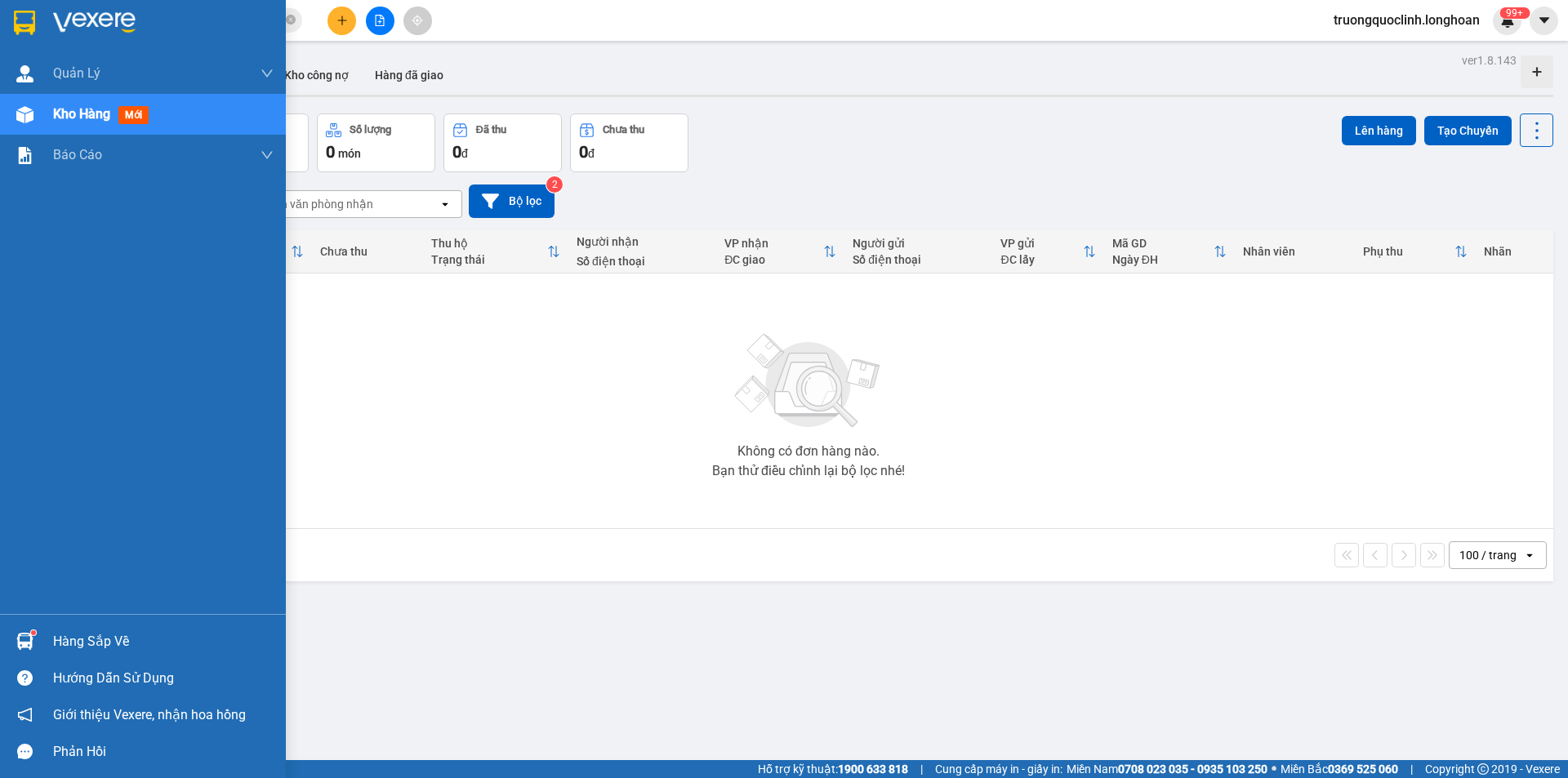
click at [15, 18] on img at bounding box center [25, 23] width 21 height 25
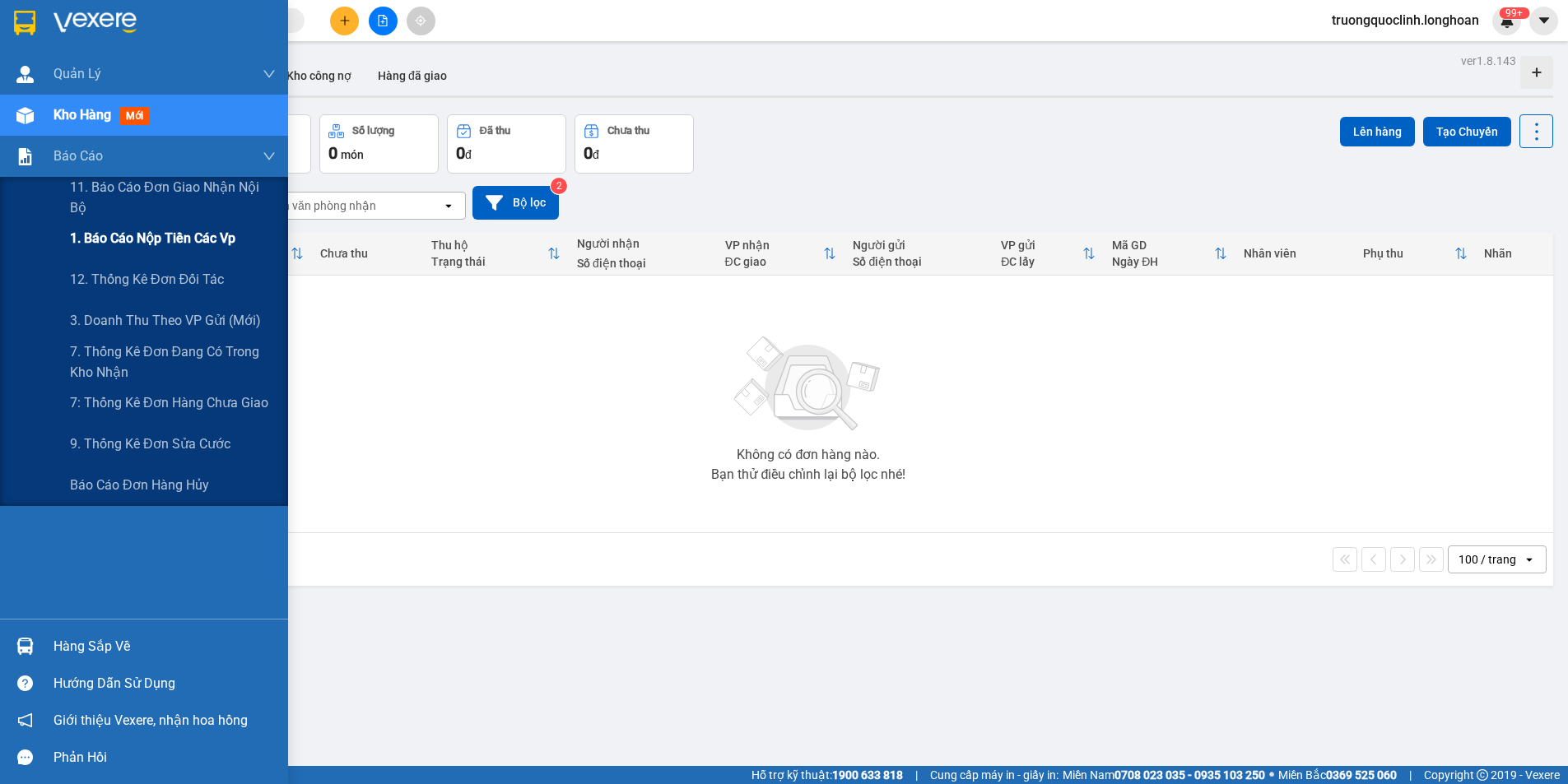
click at [121, 234] on span "1. Báo cáo nộp tiền các vp" at bounding box center [152, 237] width 166 height 20
